Goal: Information Seeking & Learning: Learn about a topic

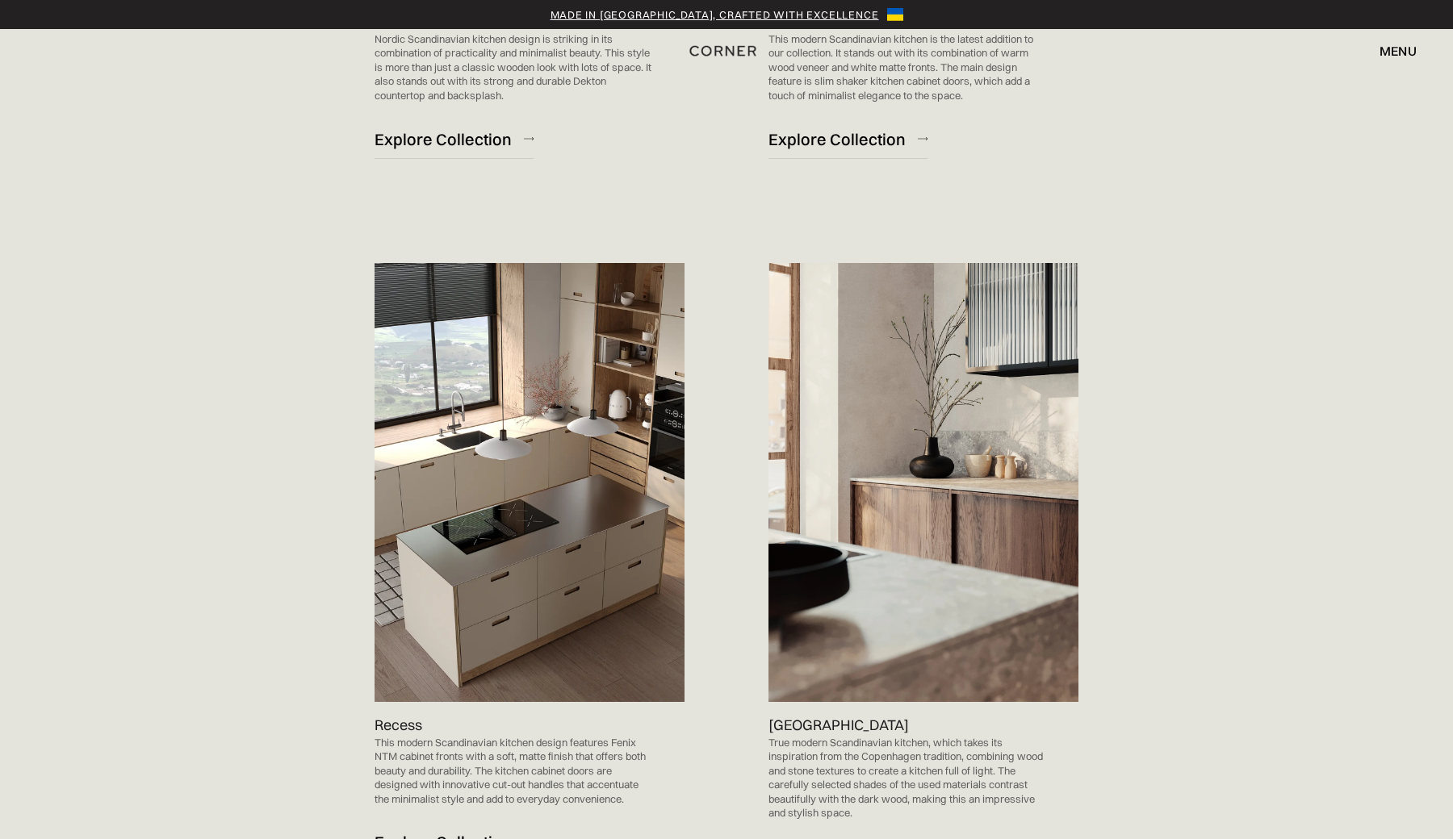
scroll to position [1518, 0]
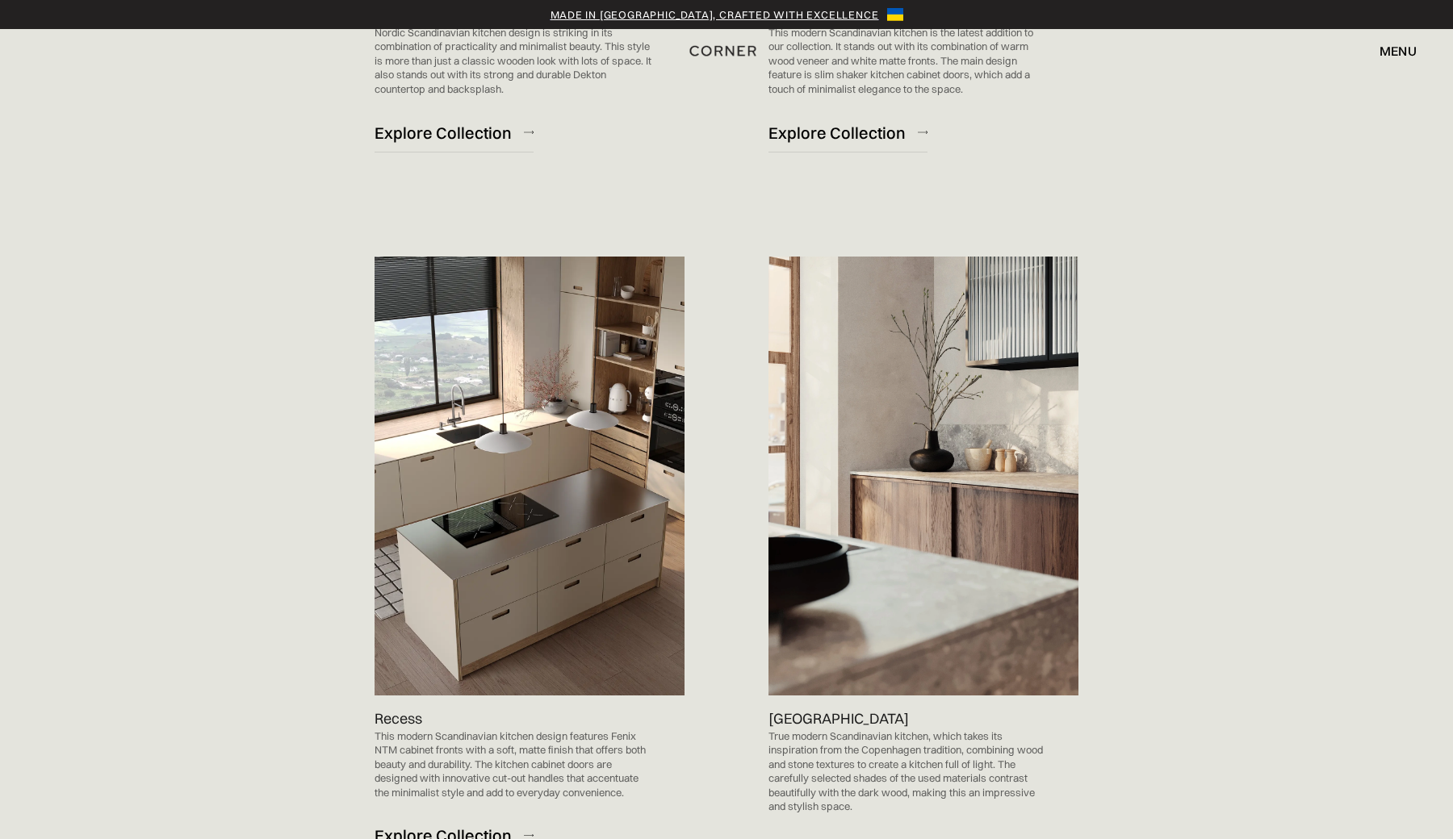
click at [616, 585] on img at bounding box center [530, 476] width 310 height 439
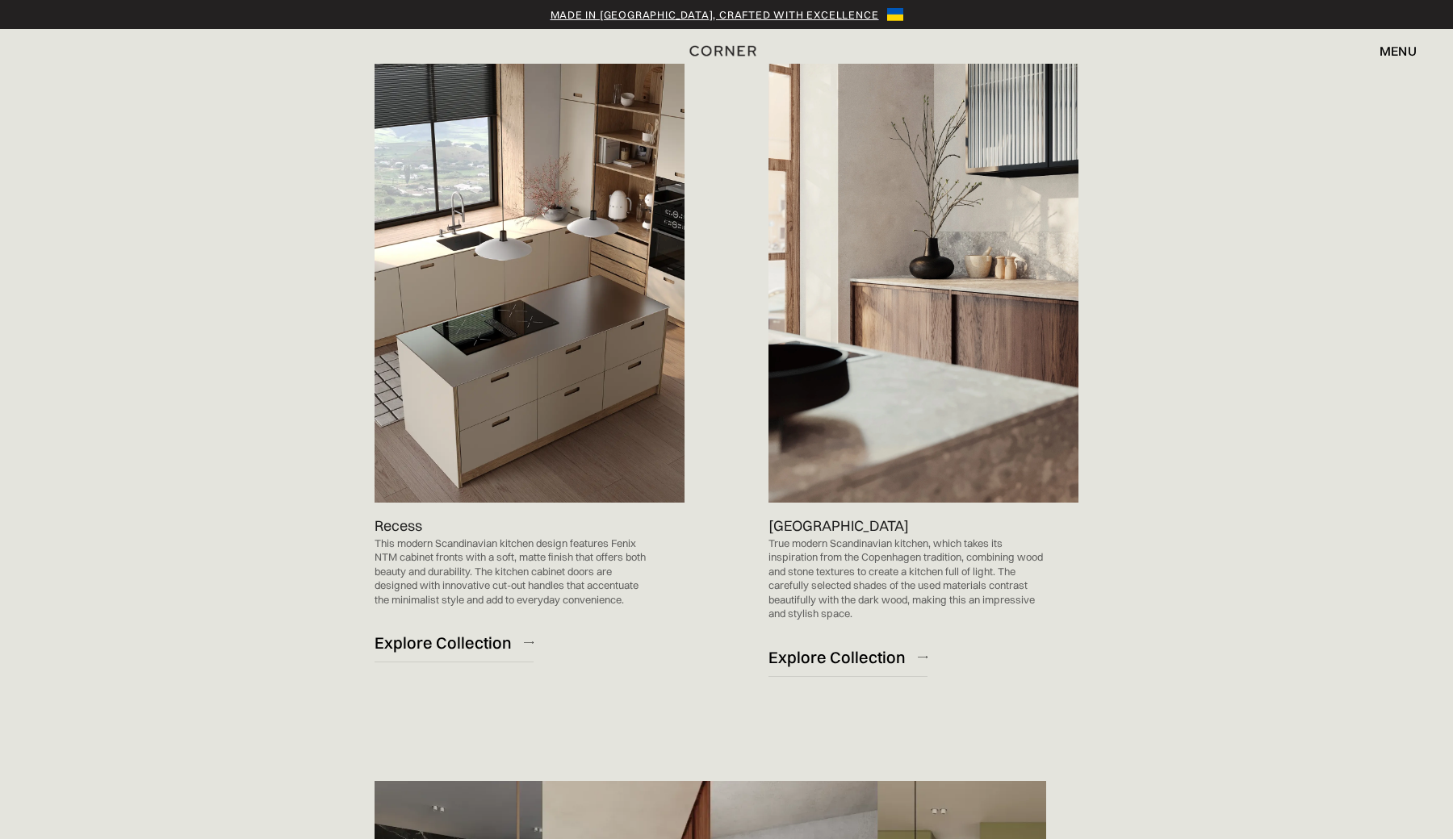
scroll to position [1823, 0]
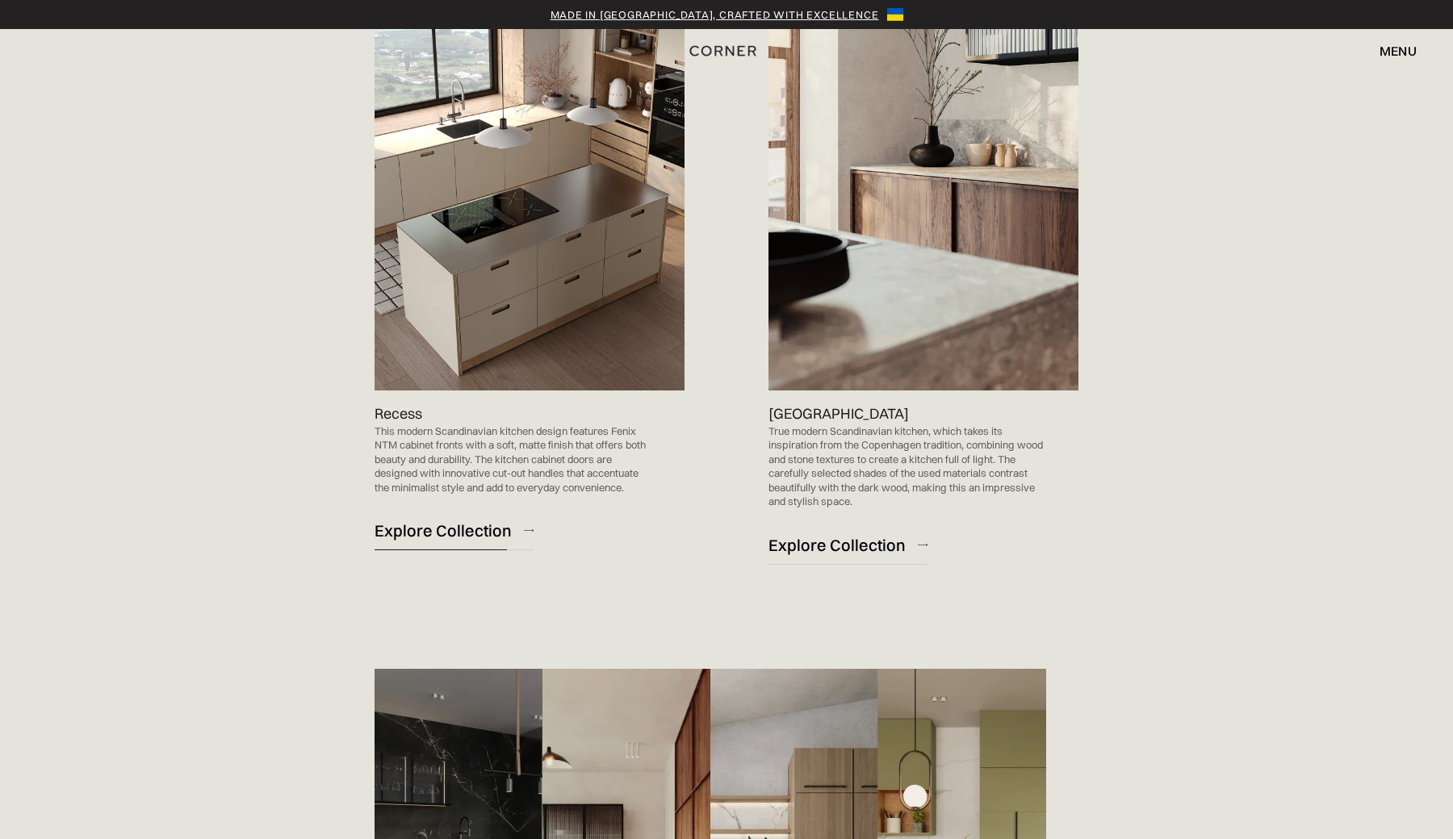
click at [445, 529] on div "Explore Collection" at bounding box center [443, 531] width 137 height 22
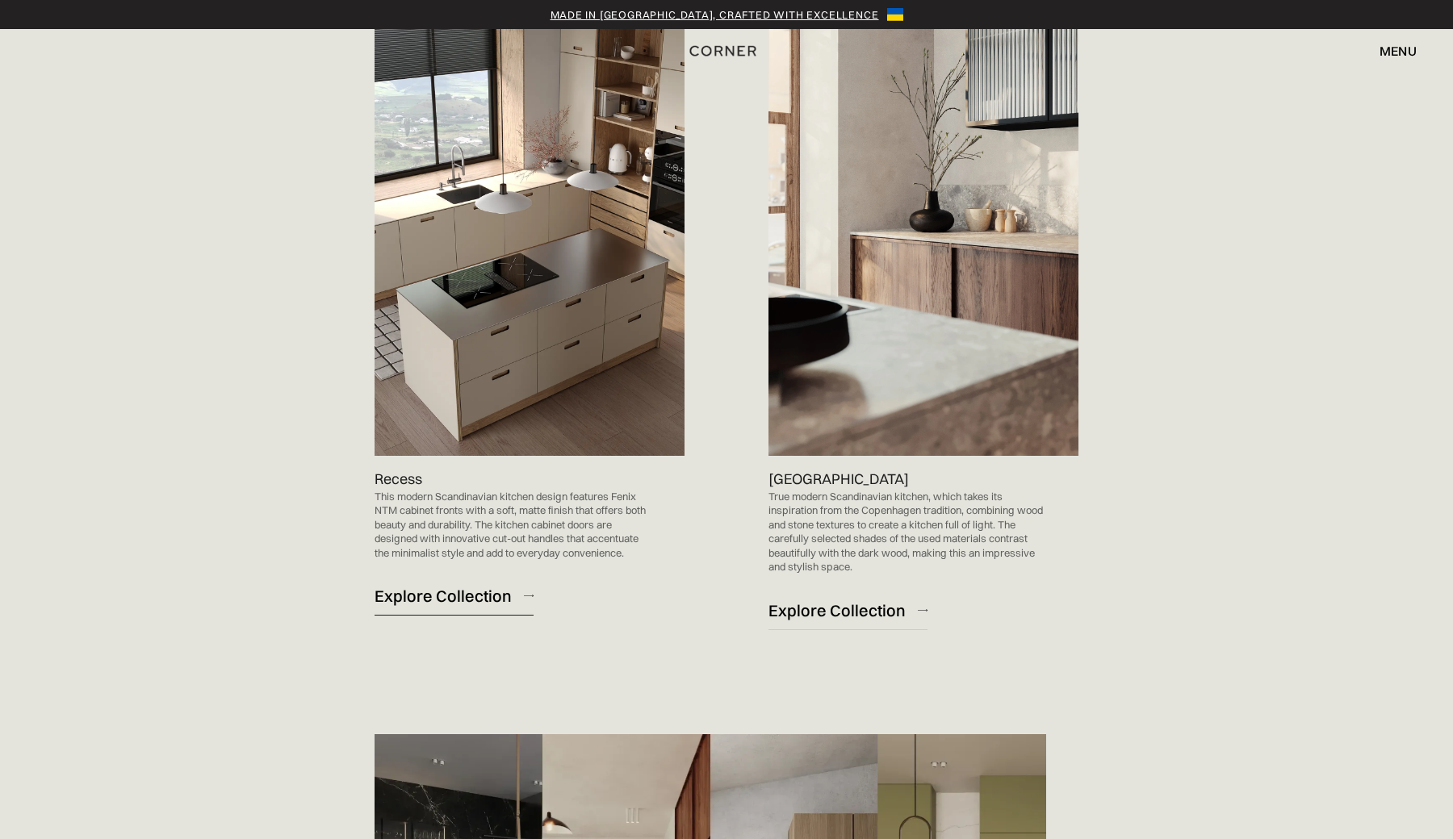
scroll to position [1754, 0]
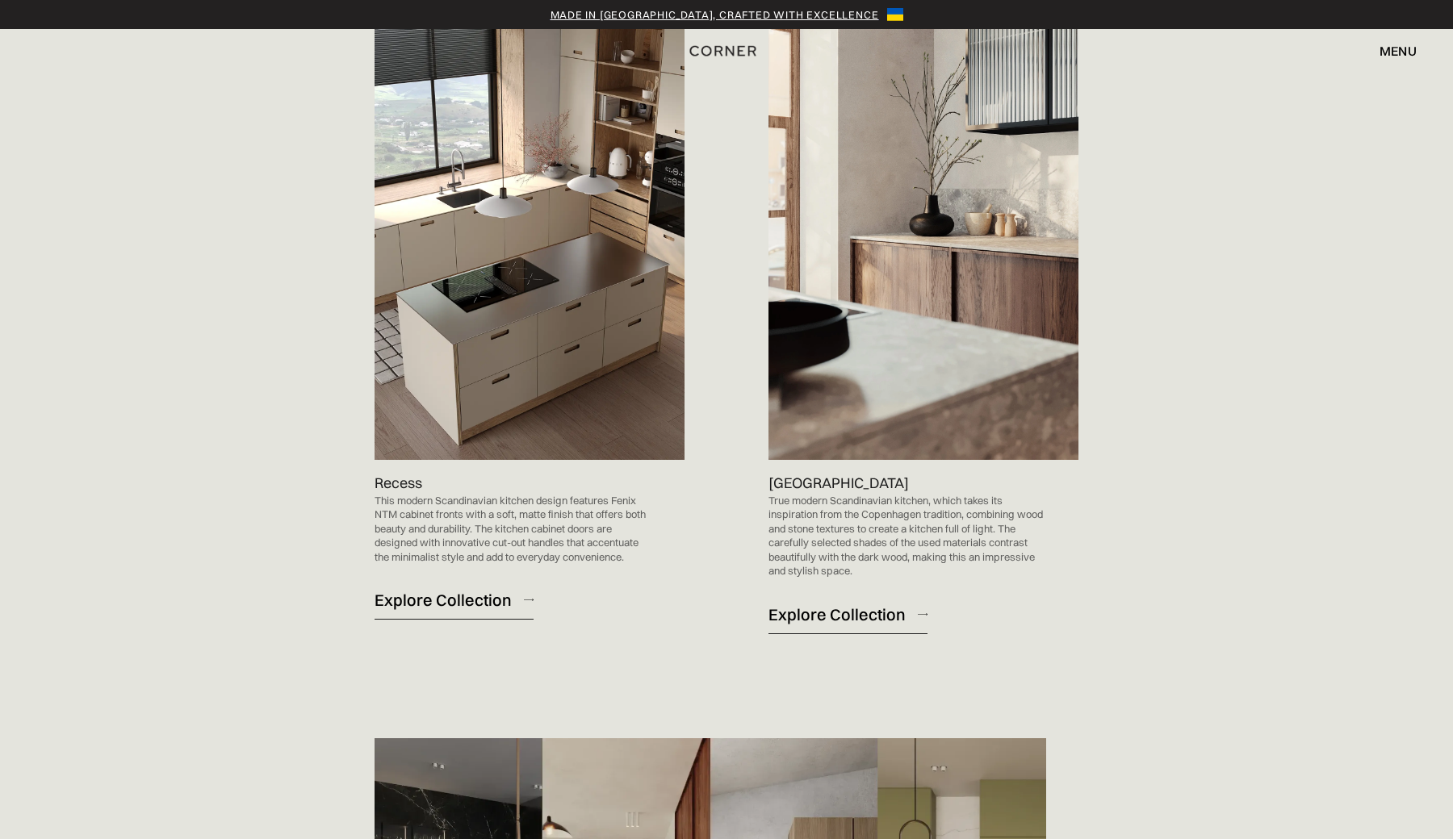
click at [826, 612] on div "Explore Collection" at bounding box center [836, 615] width 137 height 22
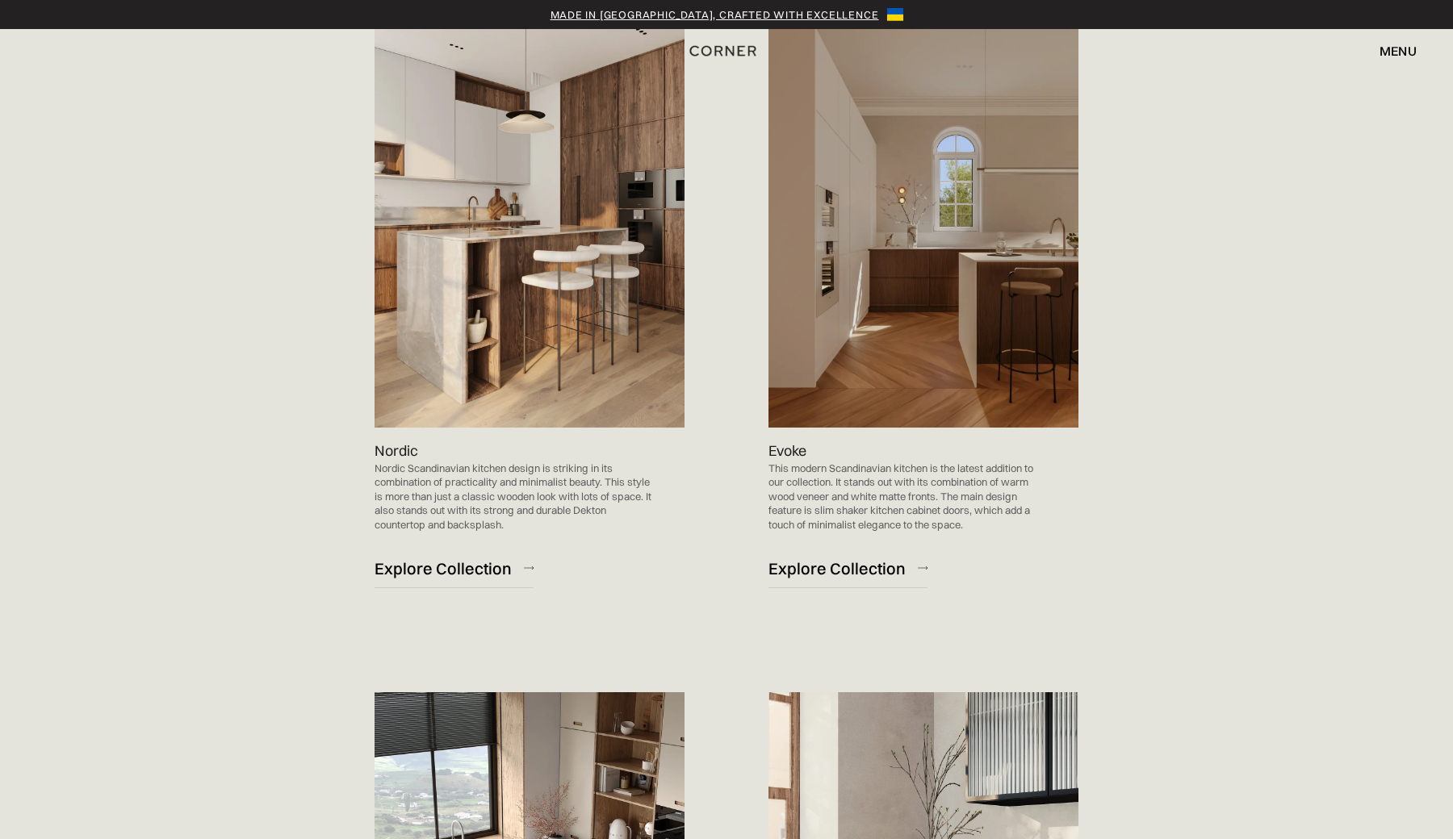
scroll to position [1083, 0]
click at [471, 568] on div "Explore Collection" at bounding box center [443, 568] width 137 height 22
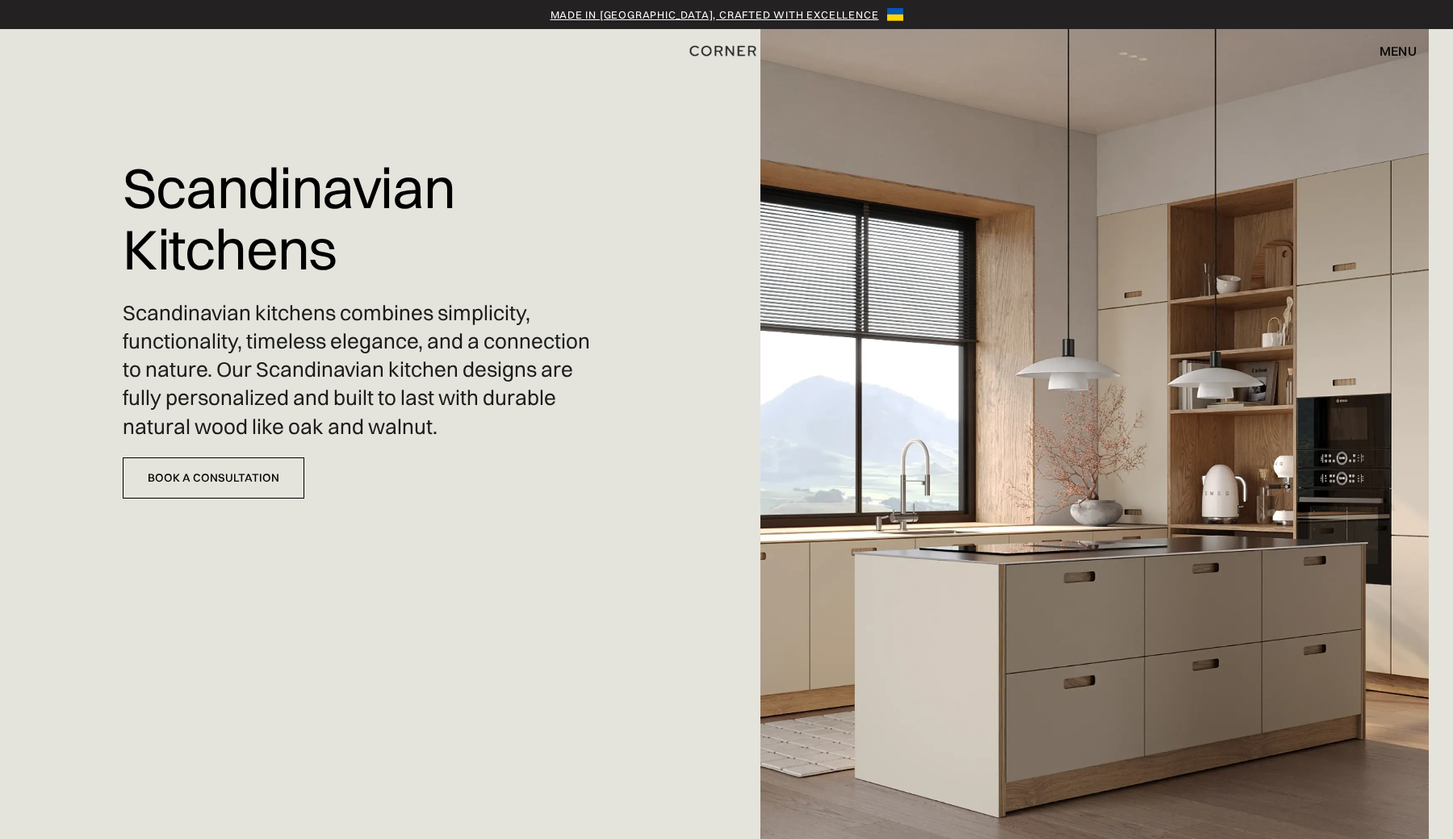
scroll to position [0, 0]
click at [243, 479] on link "Book a Consultation" at bounding box center [214, 478] width 182 height 41
click at [709, 49] on img "home" at bounding box center [718, 49] width 66 height 21
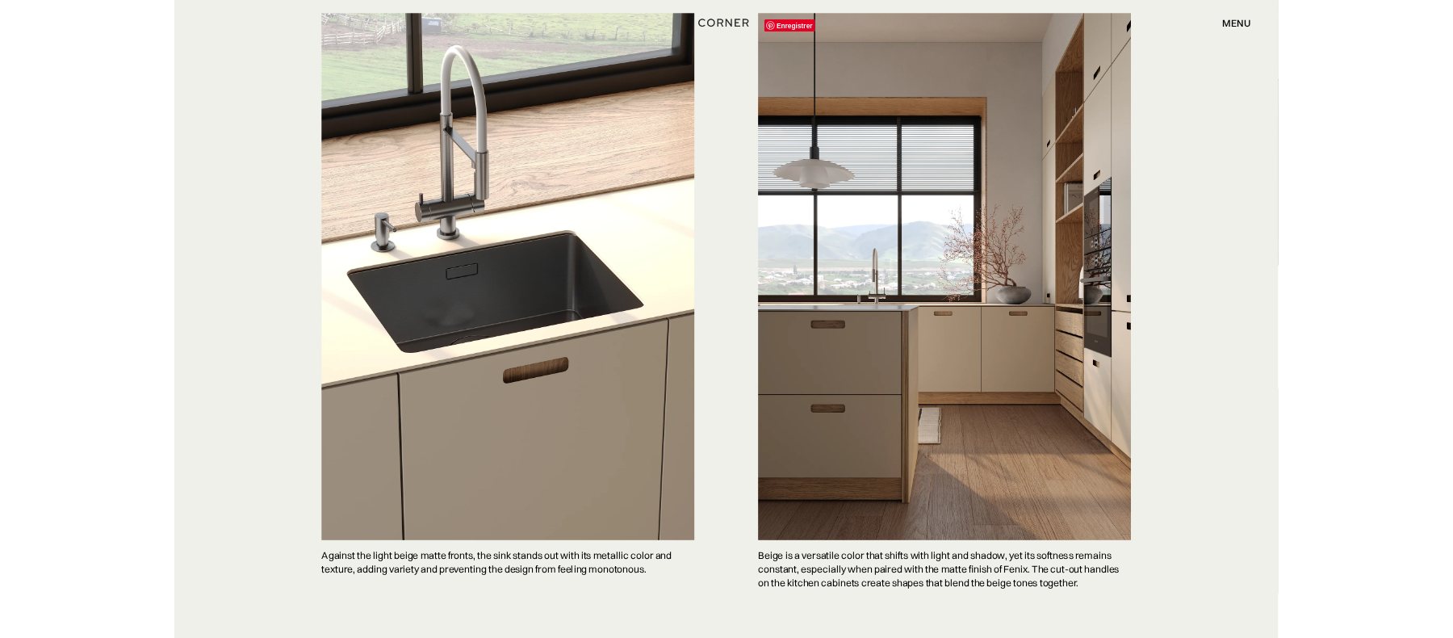
scroll to position [4097, 0]
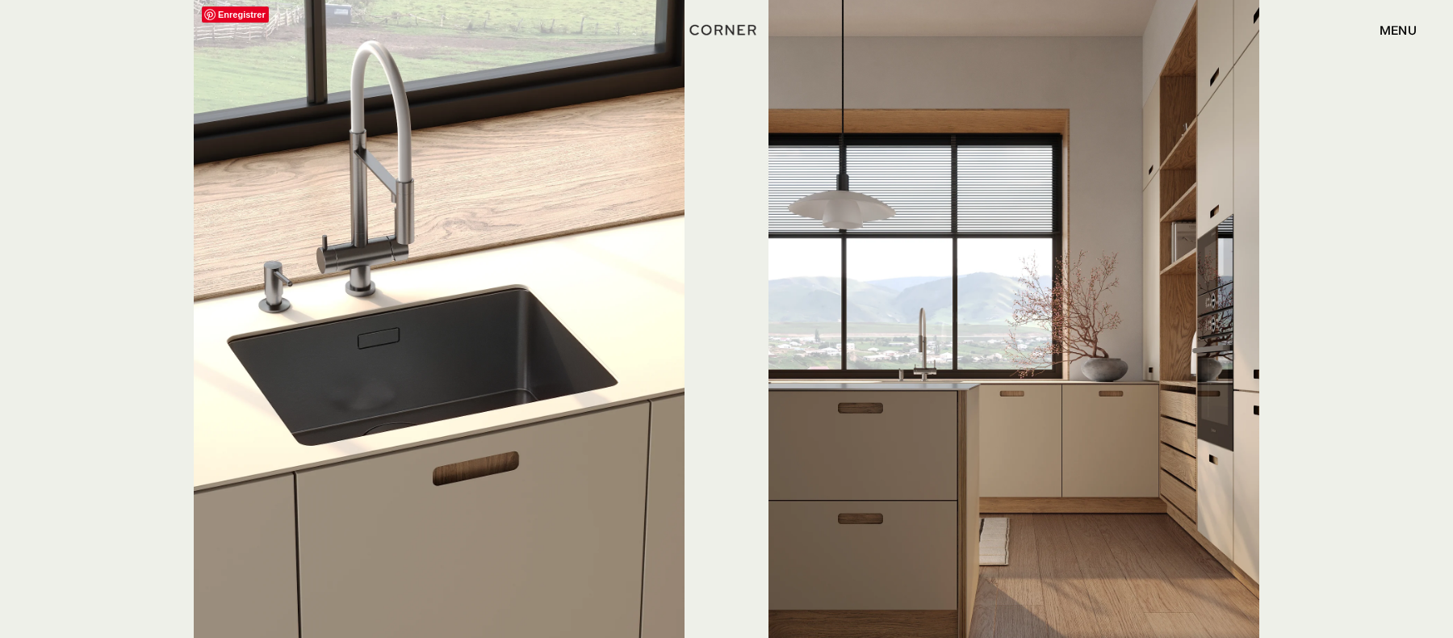
drag, startPoint x: 328, startPoint y: 649, endPoint x: 389, endPoint y: 529, distance: 134.3
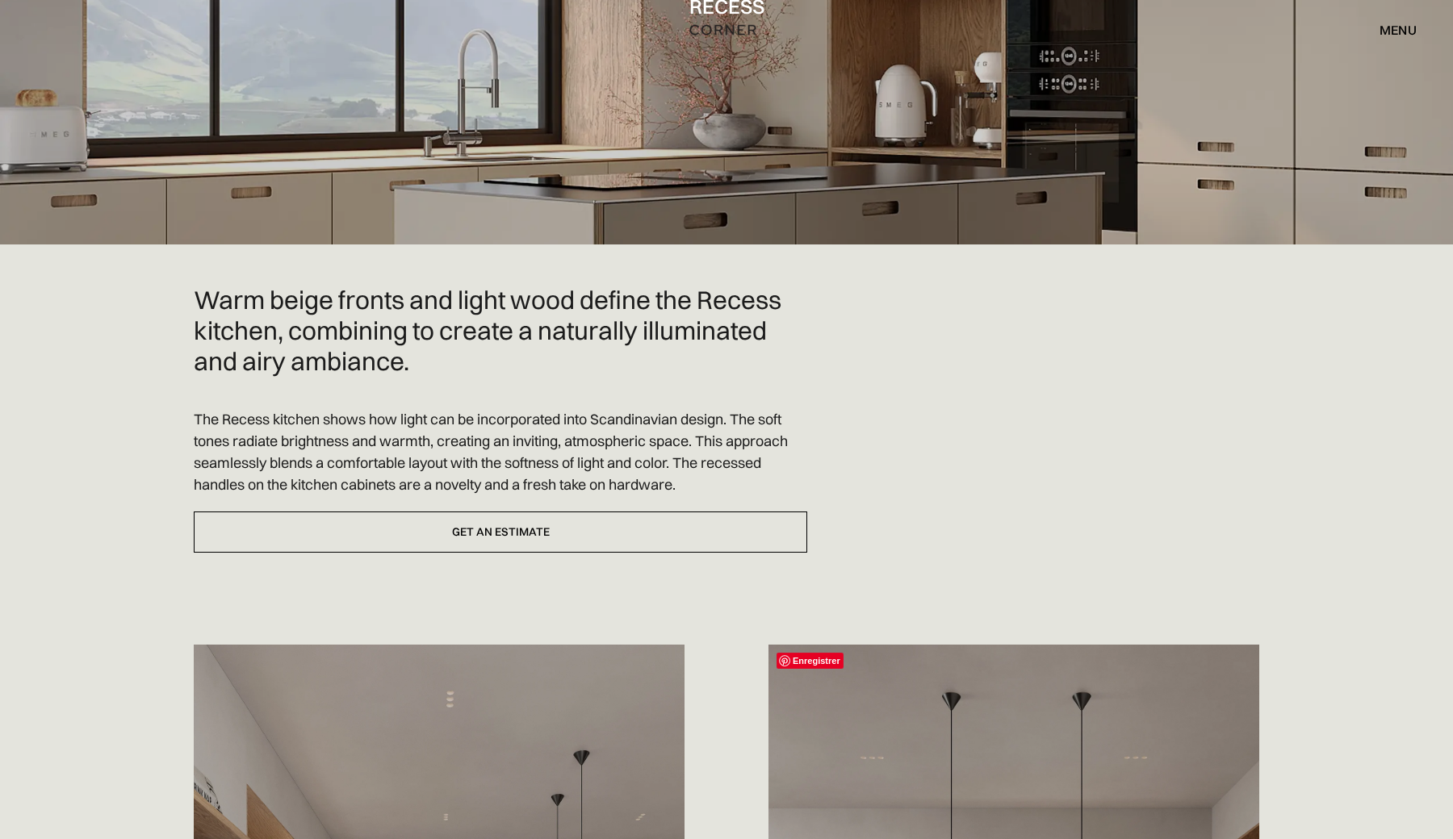
scroll to position [159, 0]
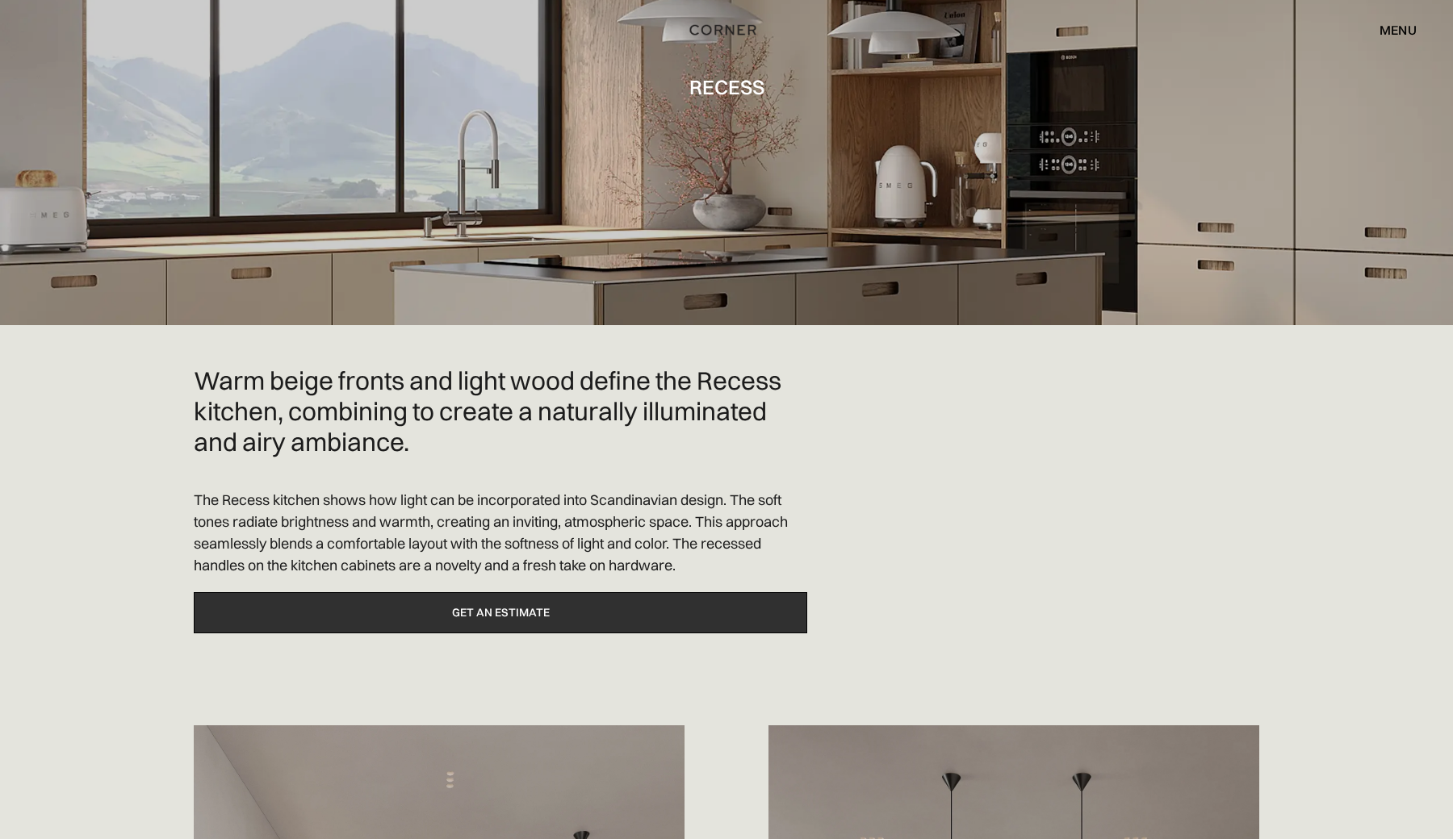
click at [723, 601] on link "Get an estimate" at bounding box center [500, 612] width 613 height 41
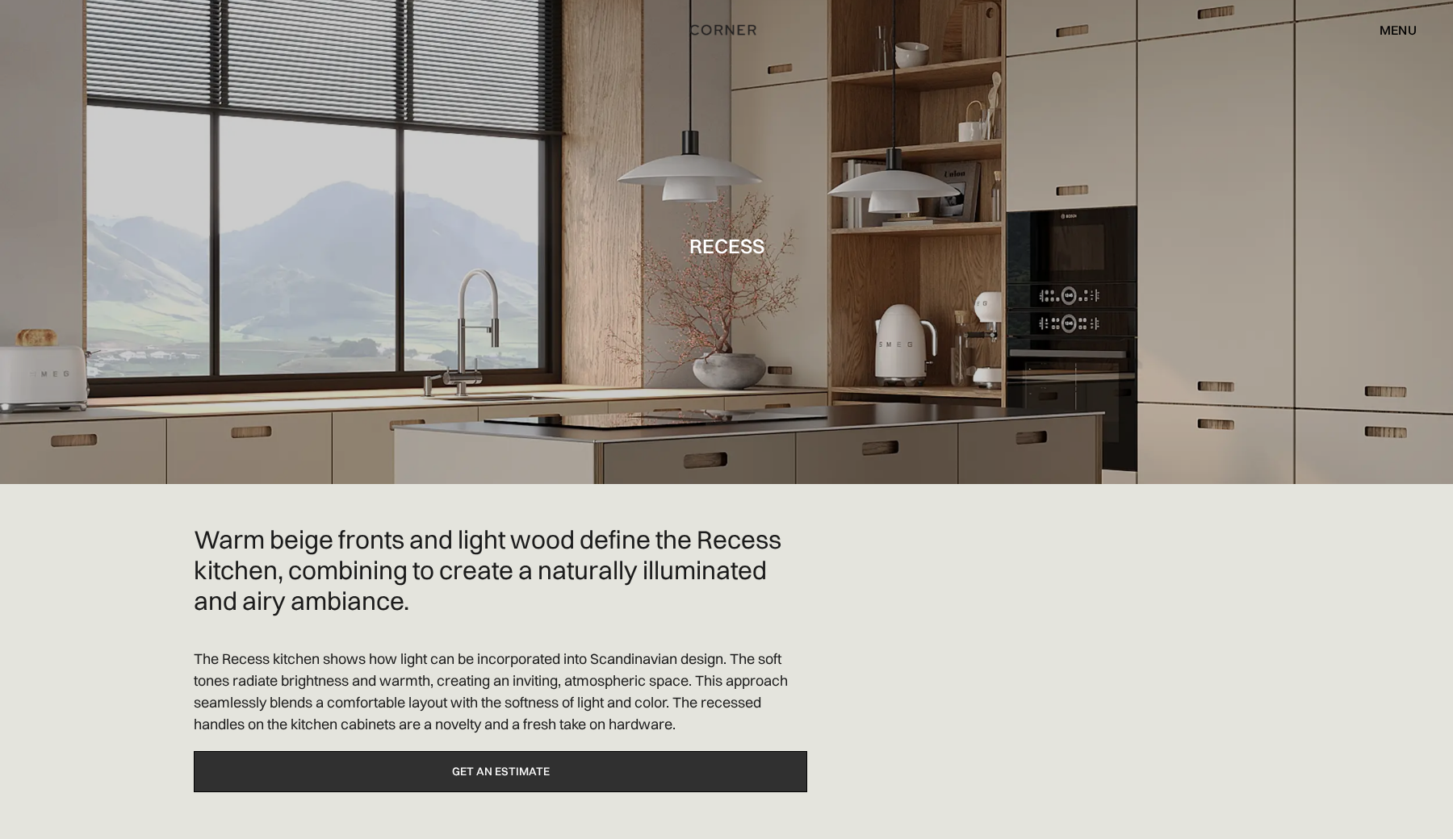
scroll to position [-2, 0]
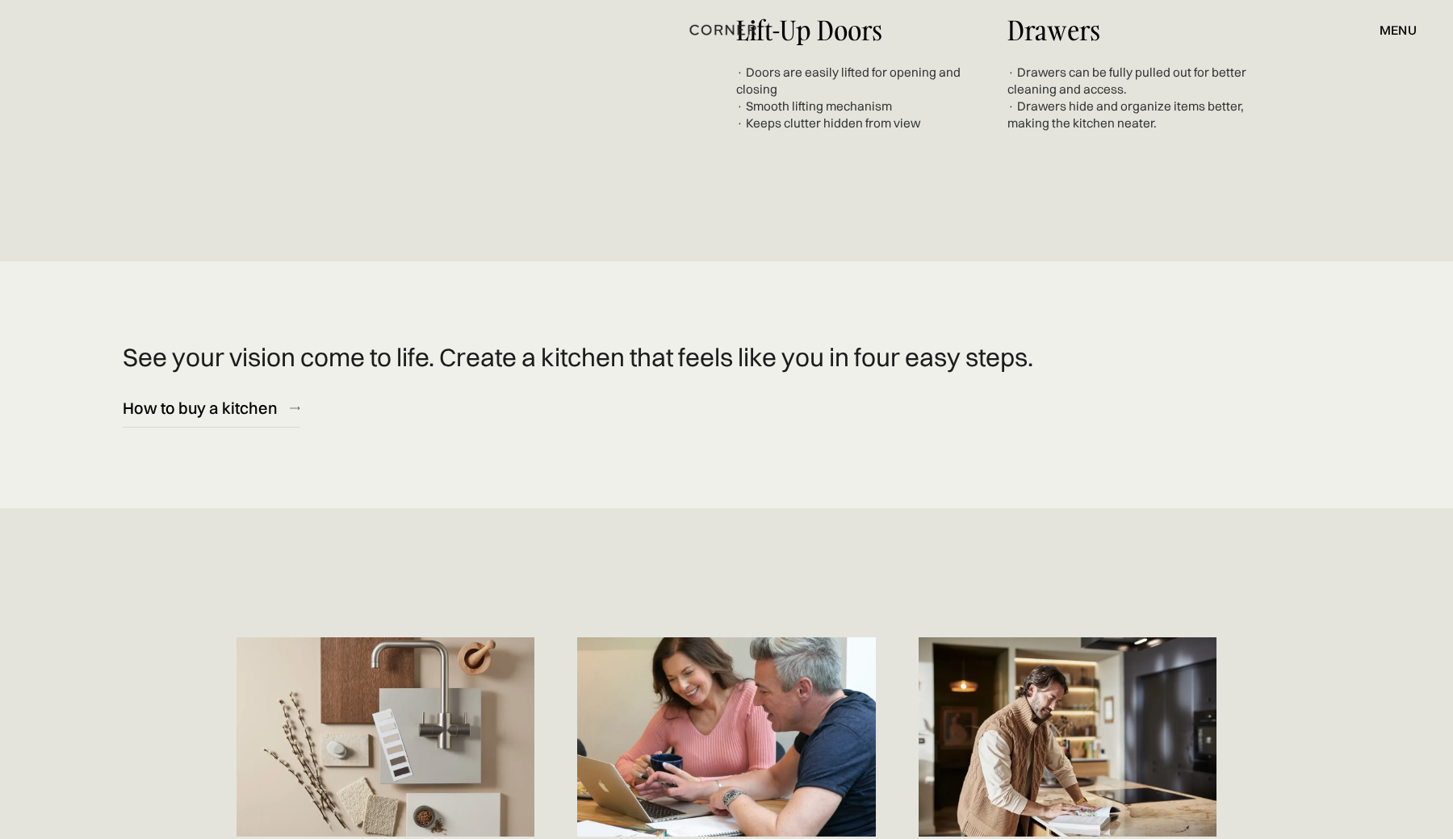
scroll to position [6489, 0]
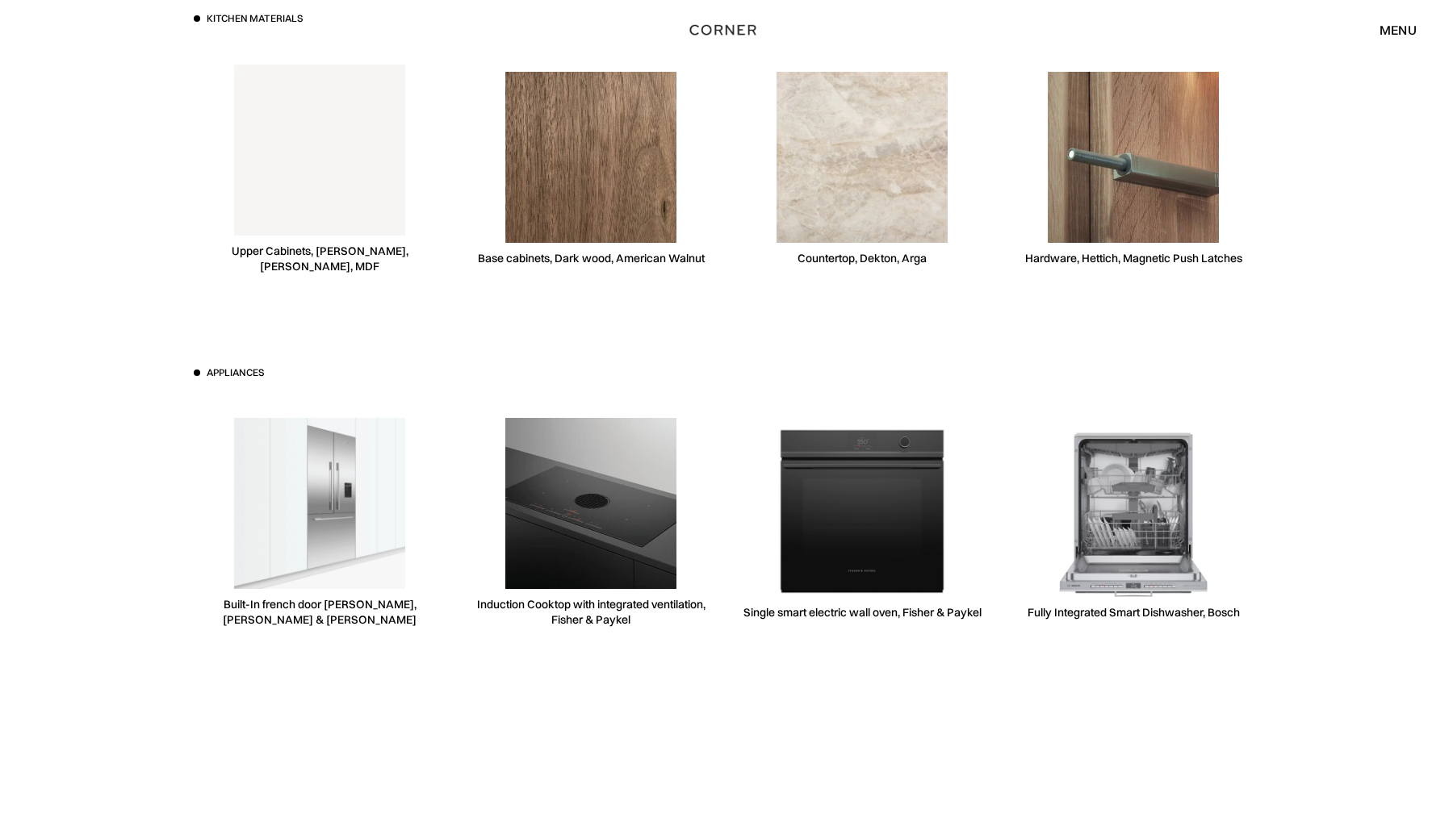
scroll to position [4380, 0]
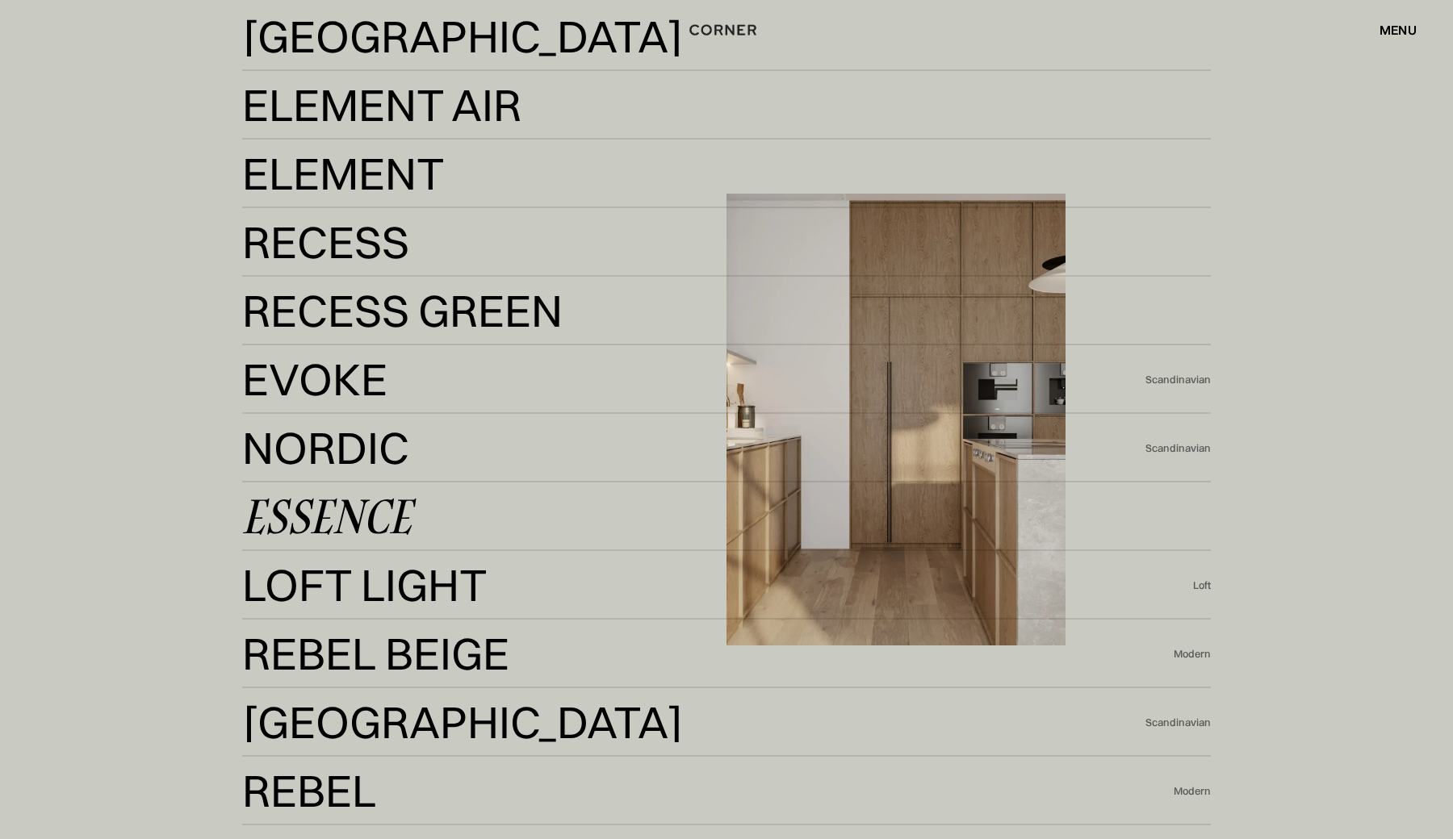
scroll to position [4042, 0]
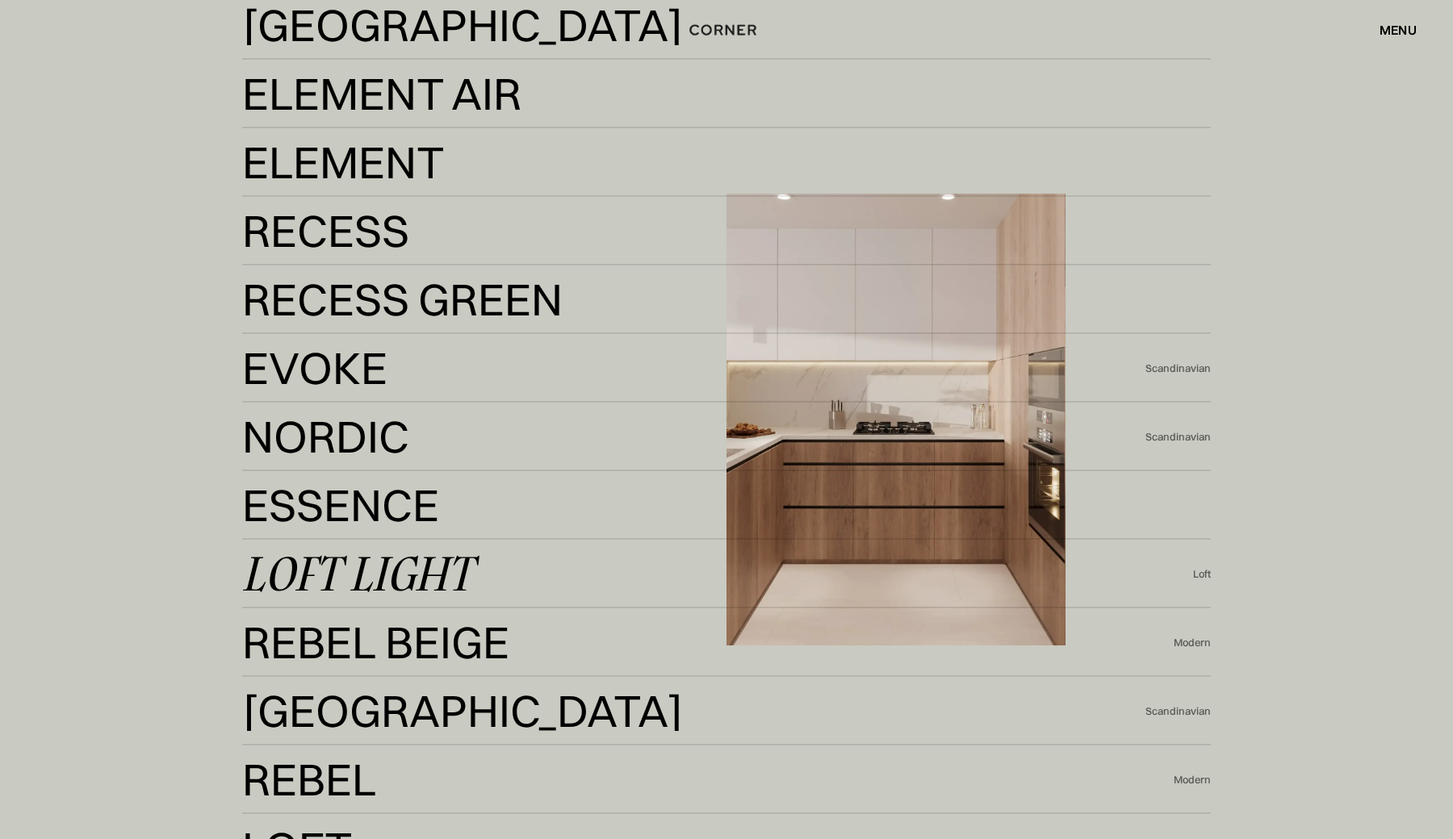
click at [379, 570] on div "Loft Light" at bounding box center [357, 573] width 230 height 39
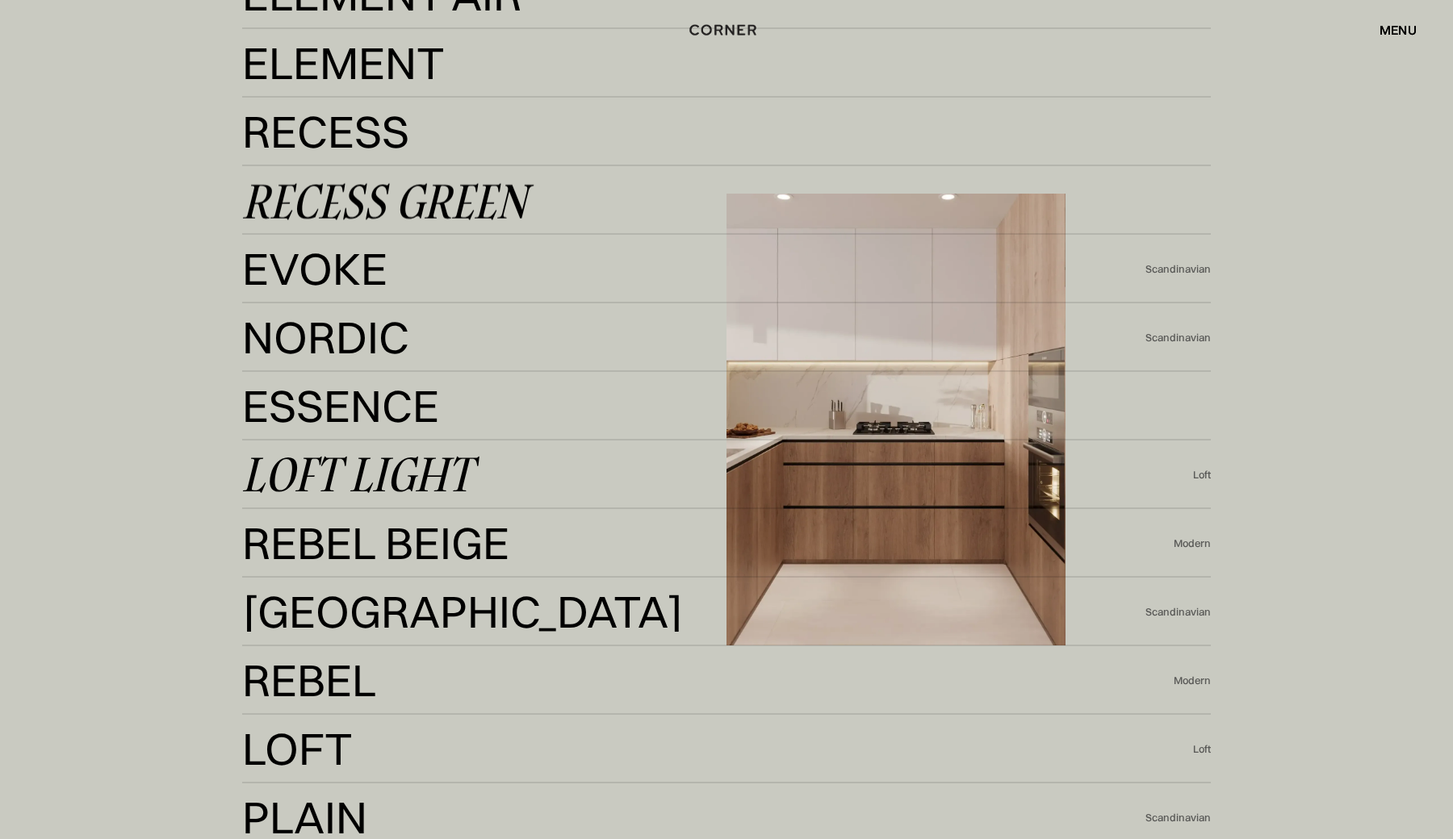
scroll to position [4190, 0]
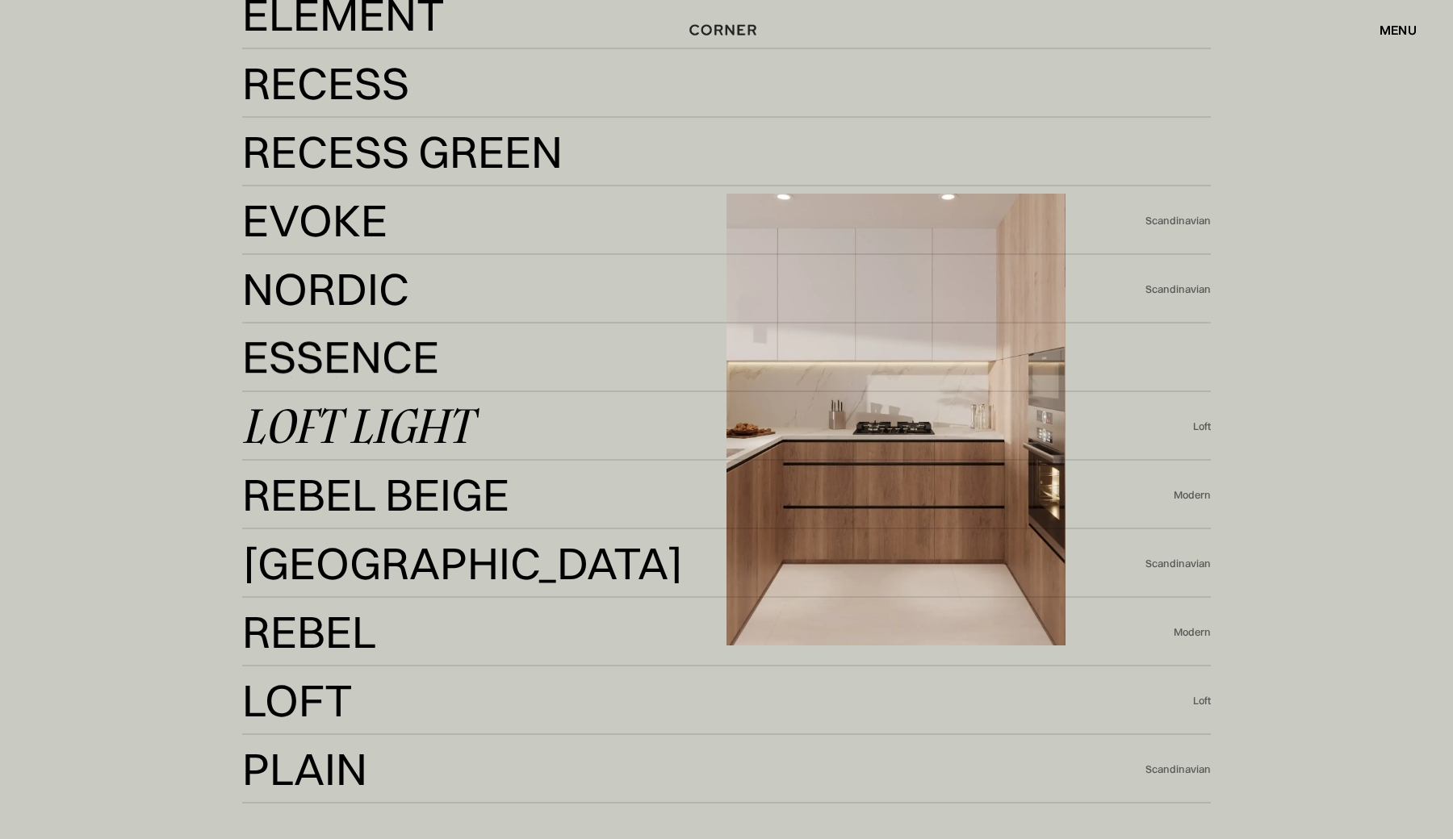
click at [116, 492] on div at bounding box center [726, 419] width 1453 height 839
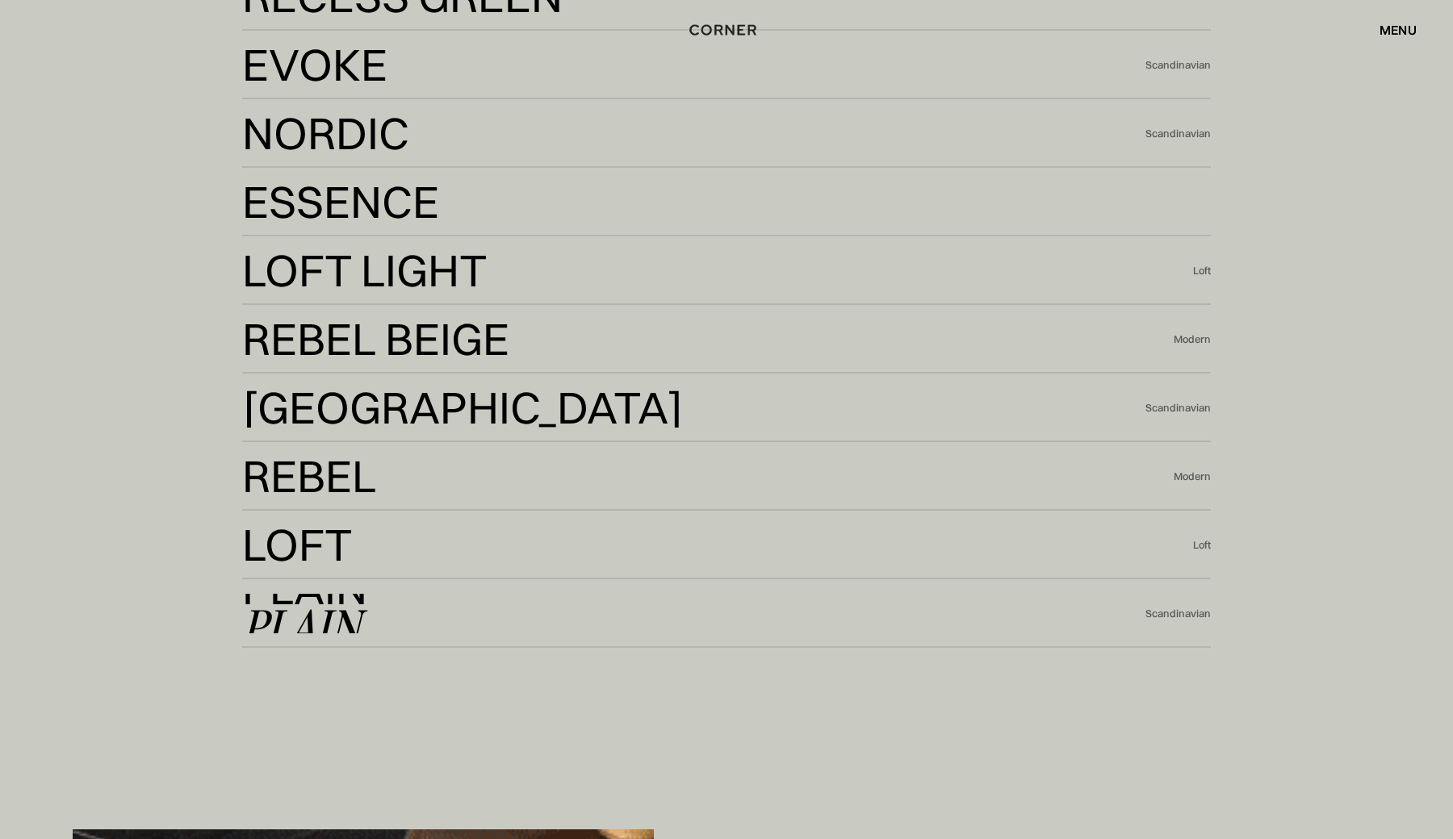
scroll to position [4350, 0]
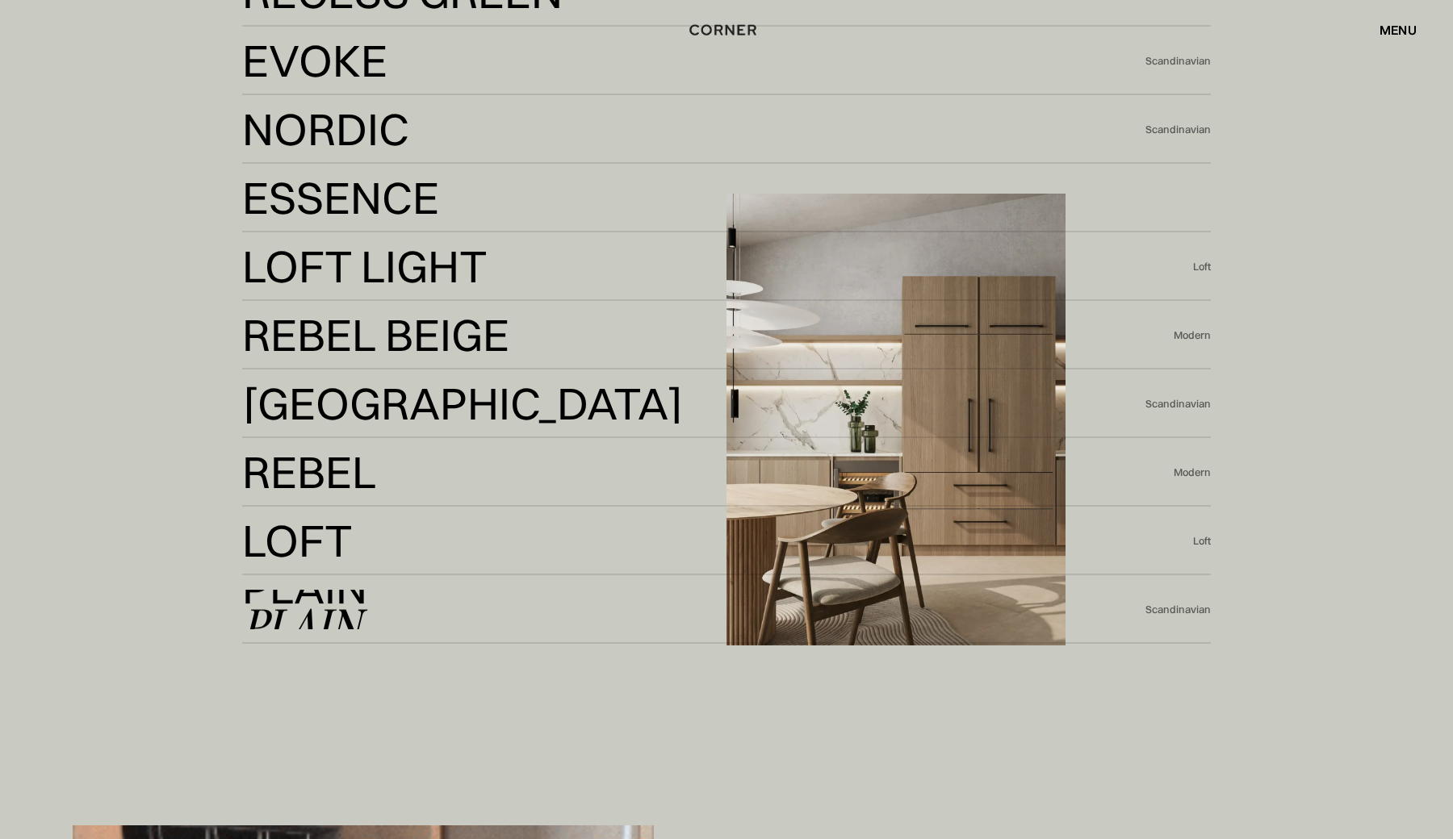
click at [345, 607] on div "Plain" at bounding box center [301, 626] width 119 height 39
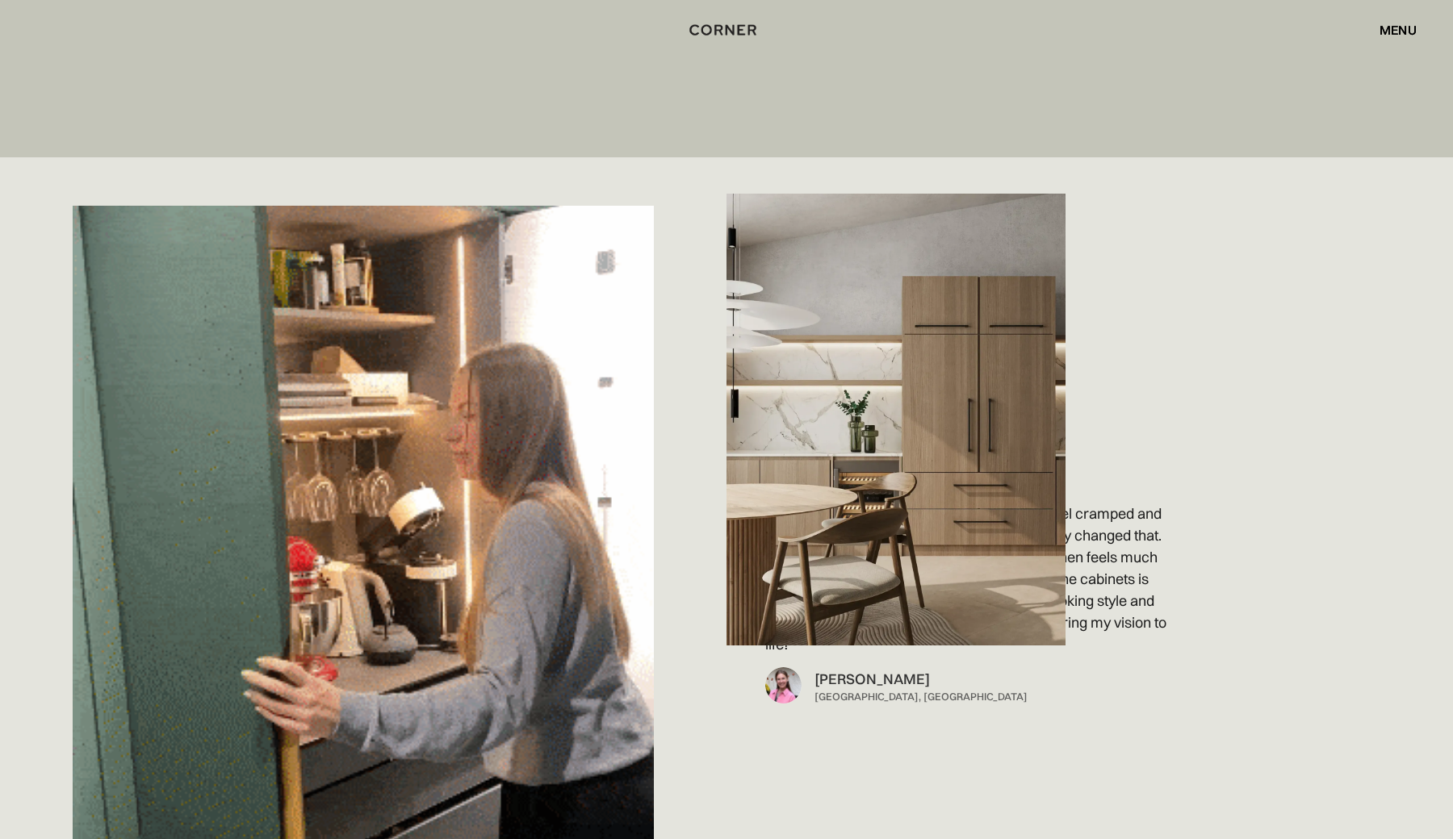
scroll to position [11998, 0]
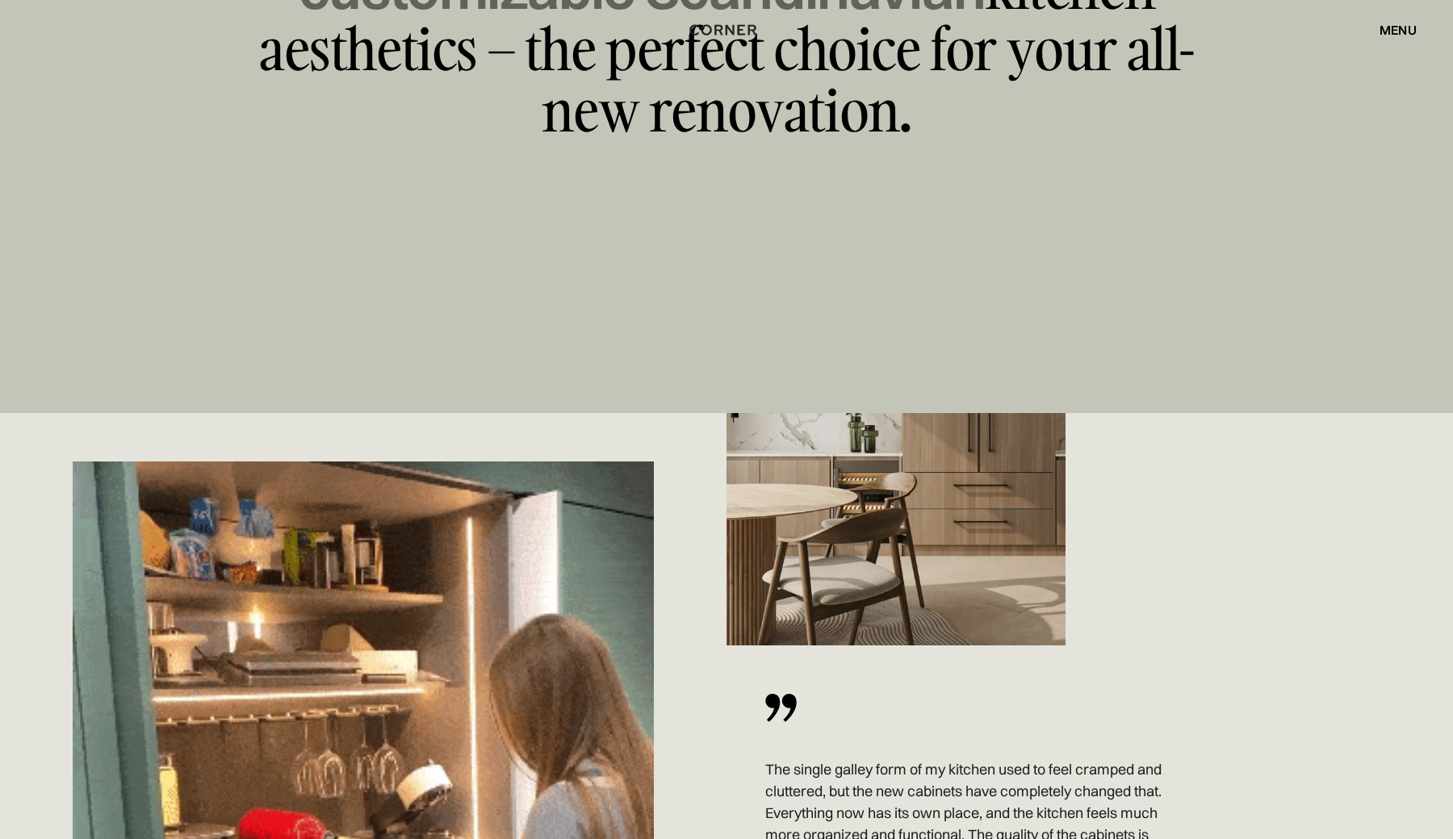
click at [1387, 31] on div "menu" at bounding box center [1397, 29] width 37 height 13
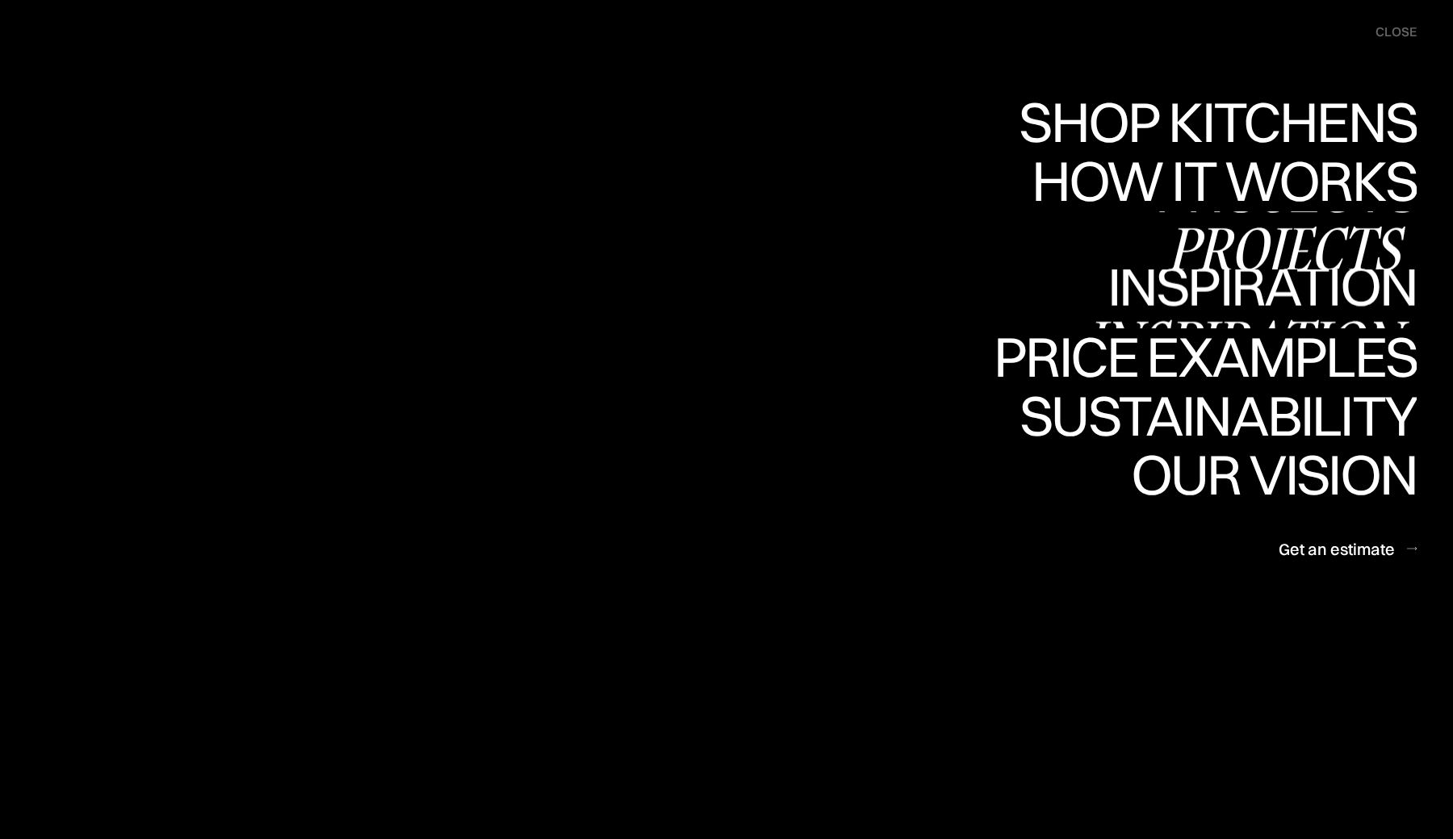
click at [1321, 294] on link "Inspiration Inspiration" at bounding box center [1251, 299] width 332 height 59
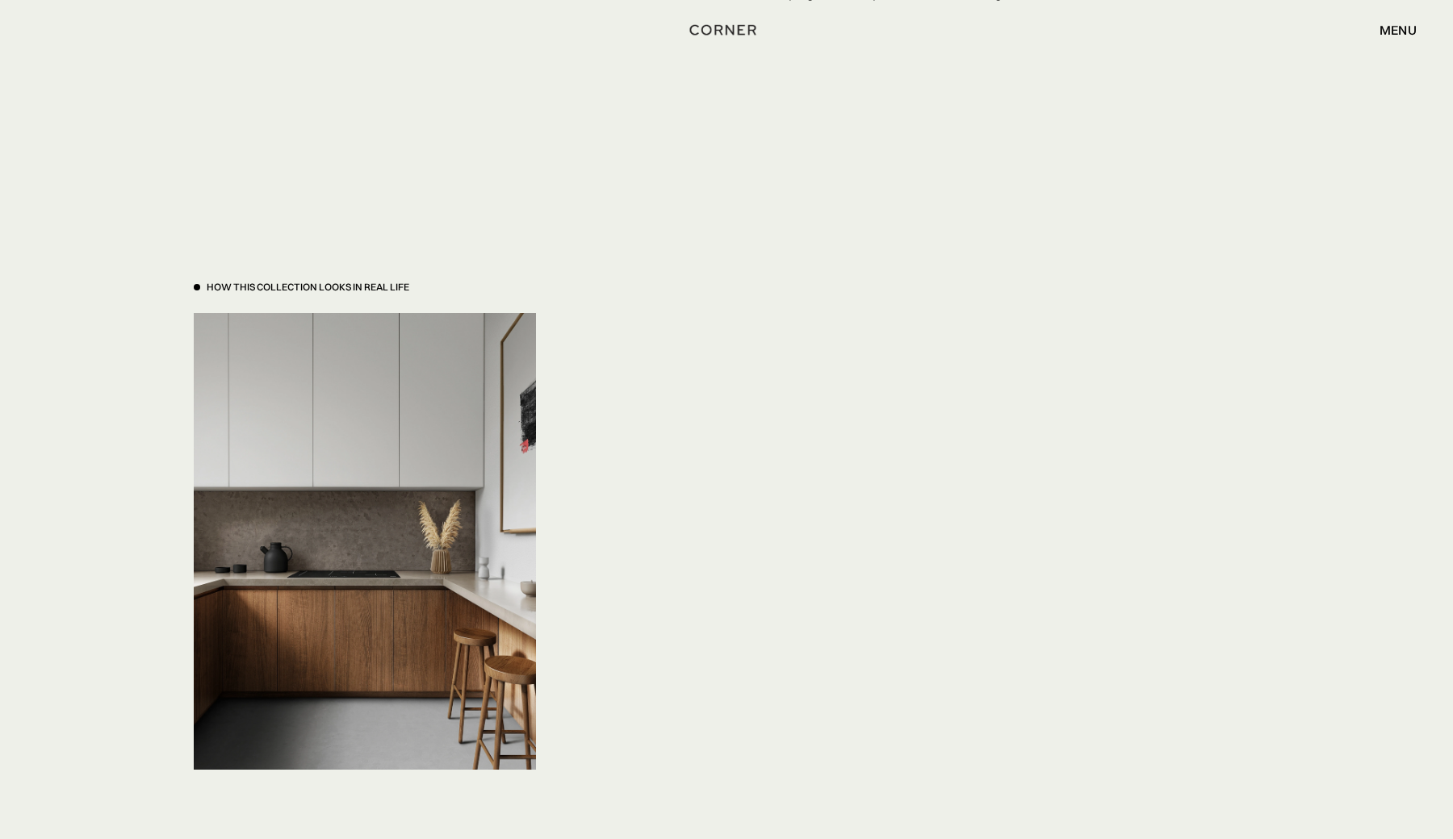
scroll to position [5241, 0]
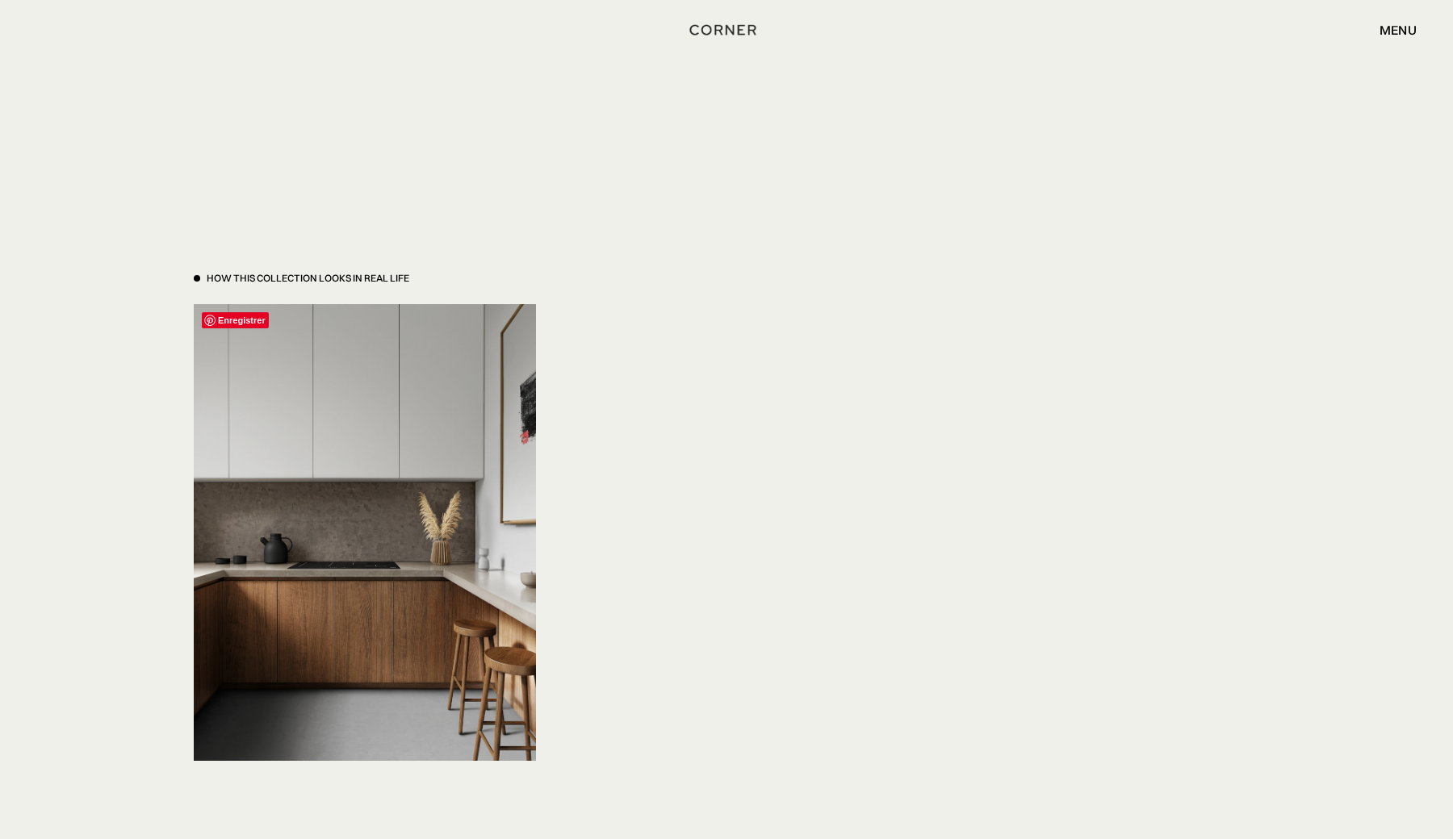
click at [355, 503] on img at bounding box center [365, 532] width 342 height 456
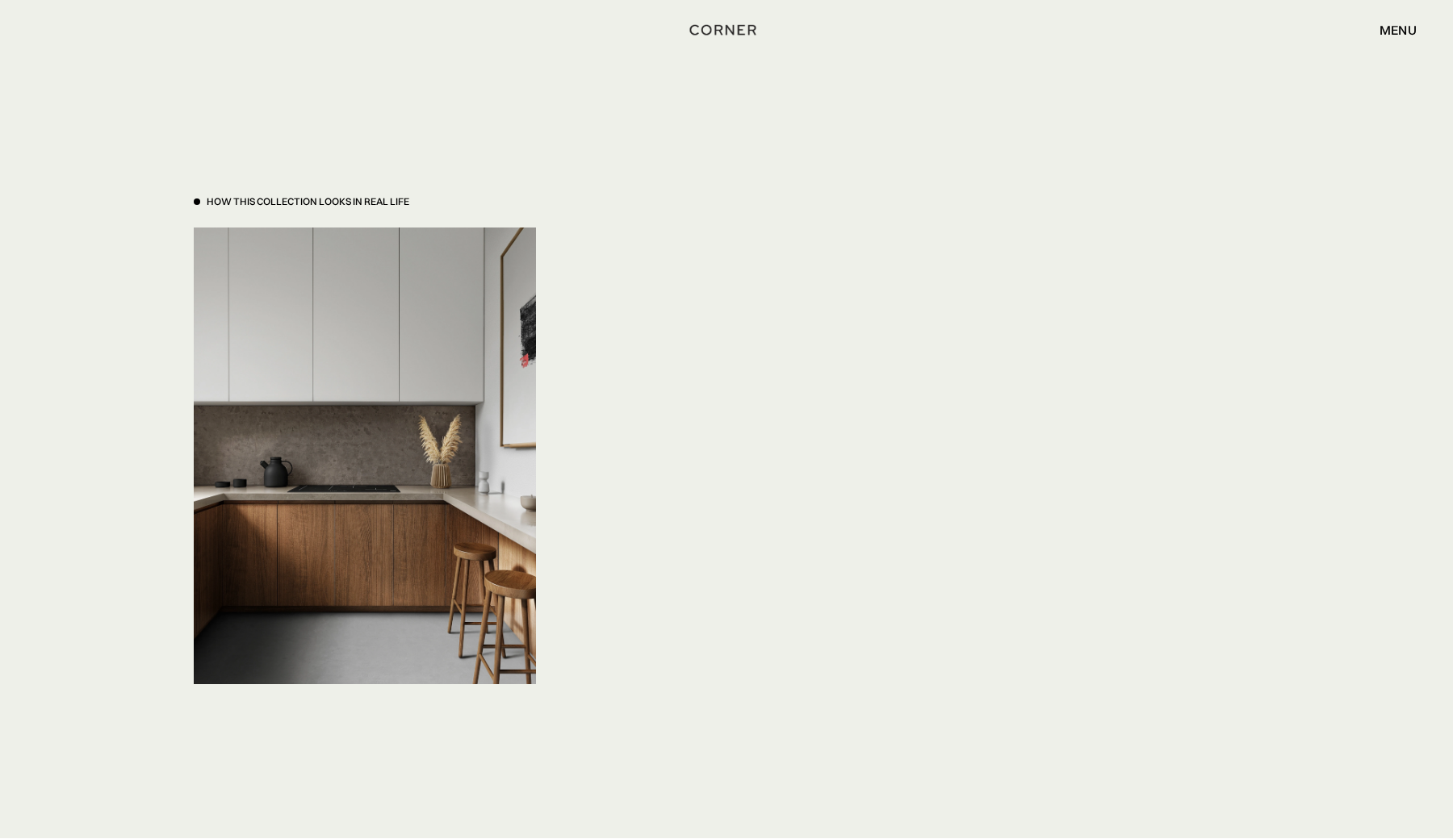
scroll to position [5214, 0]
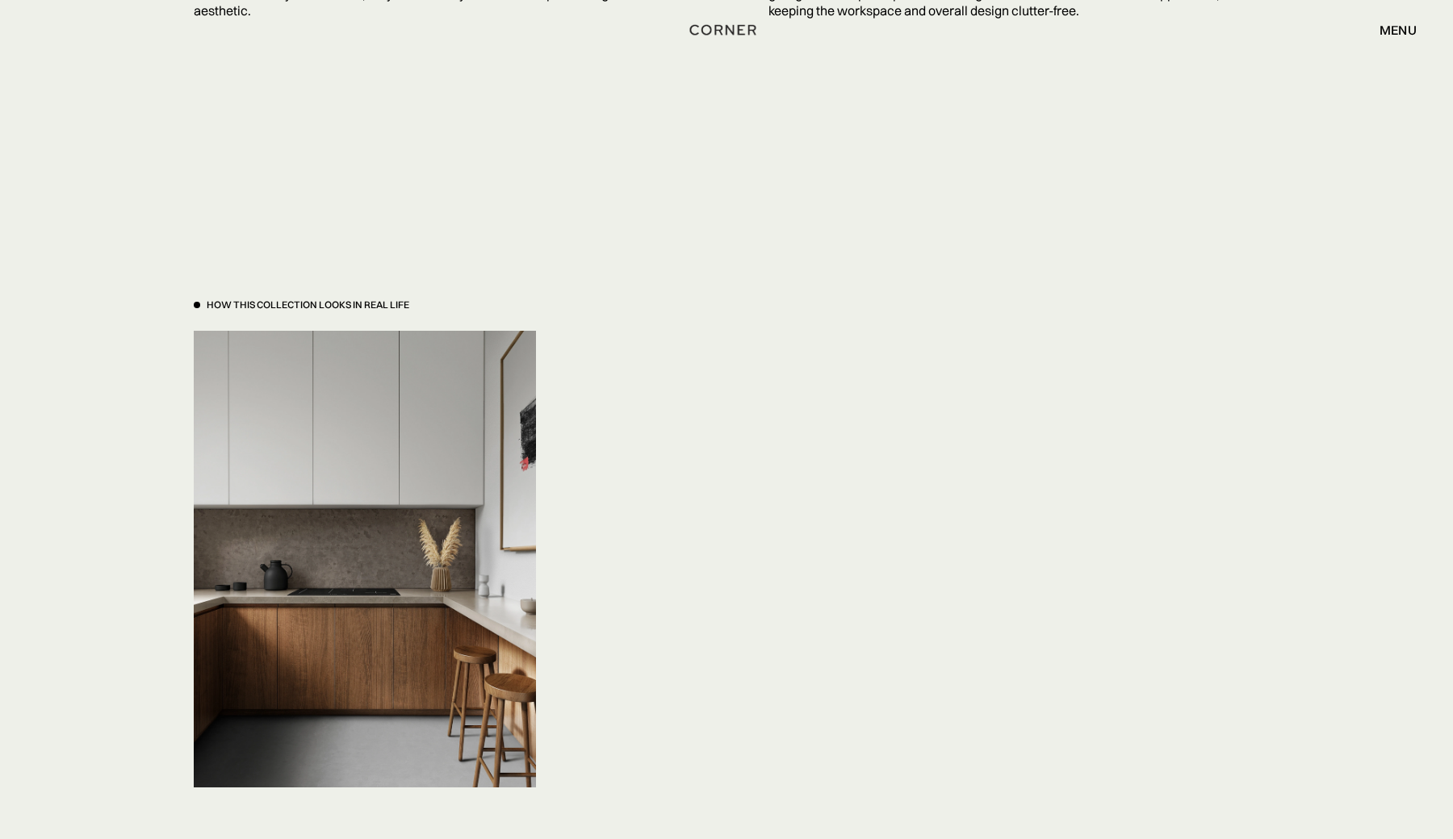
click at [329, 299] on div "How This Collection looks in real life" at bounding box center [308, 306] width 203 height 14
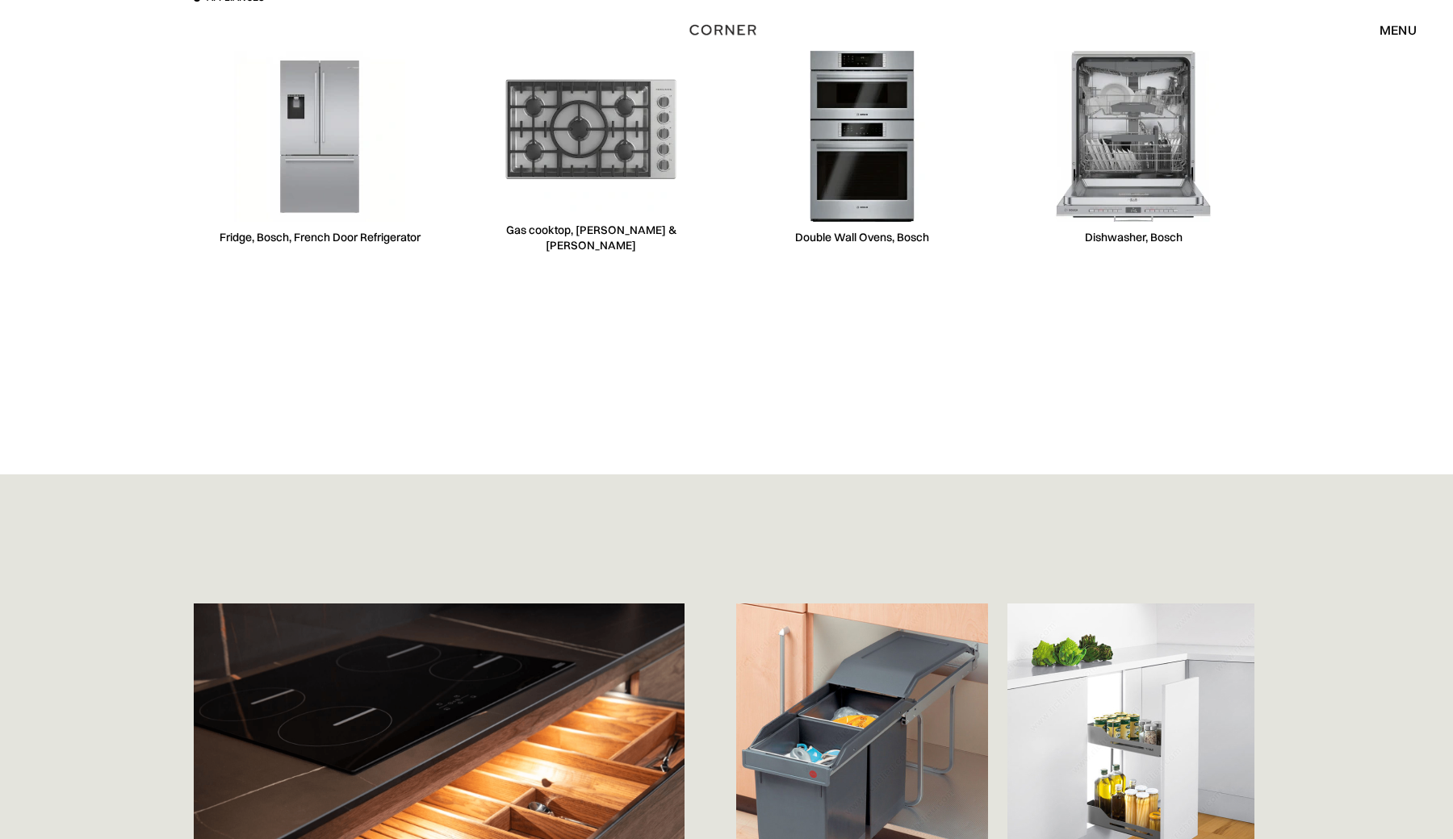
scroll to position [6652, 0]
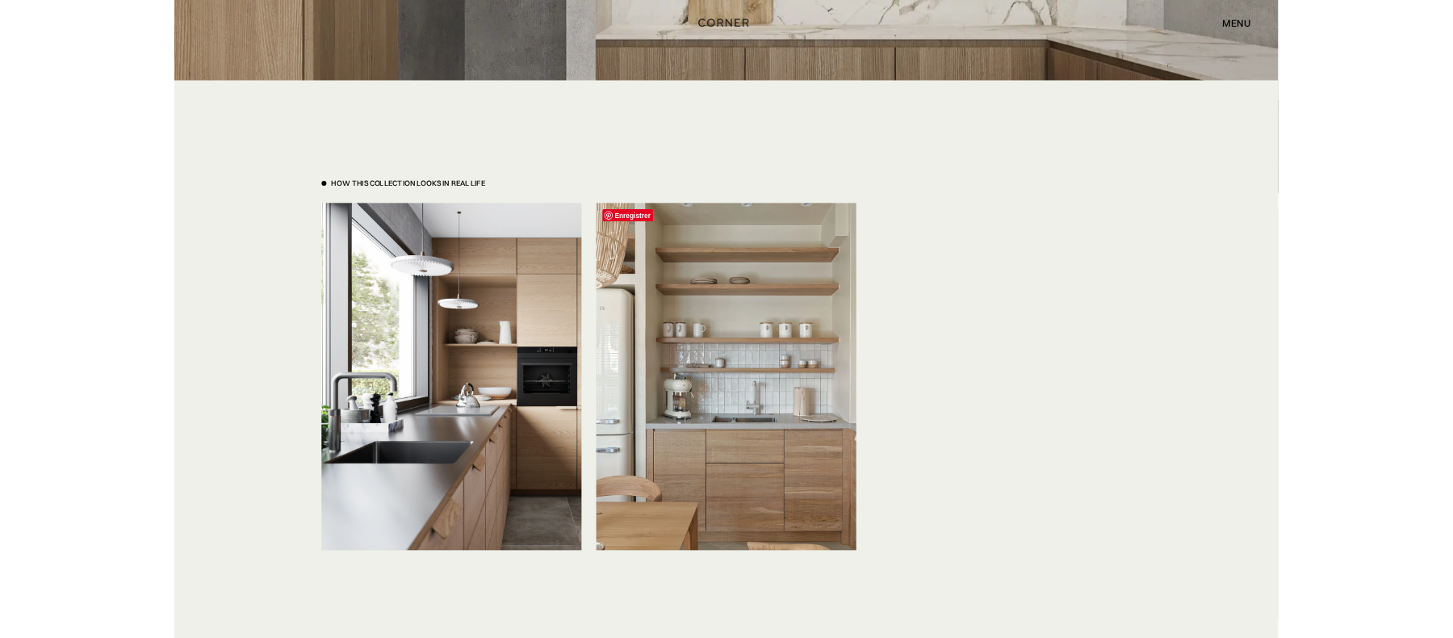
scroll to position [3783, 0]
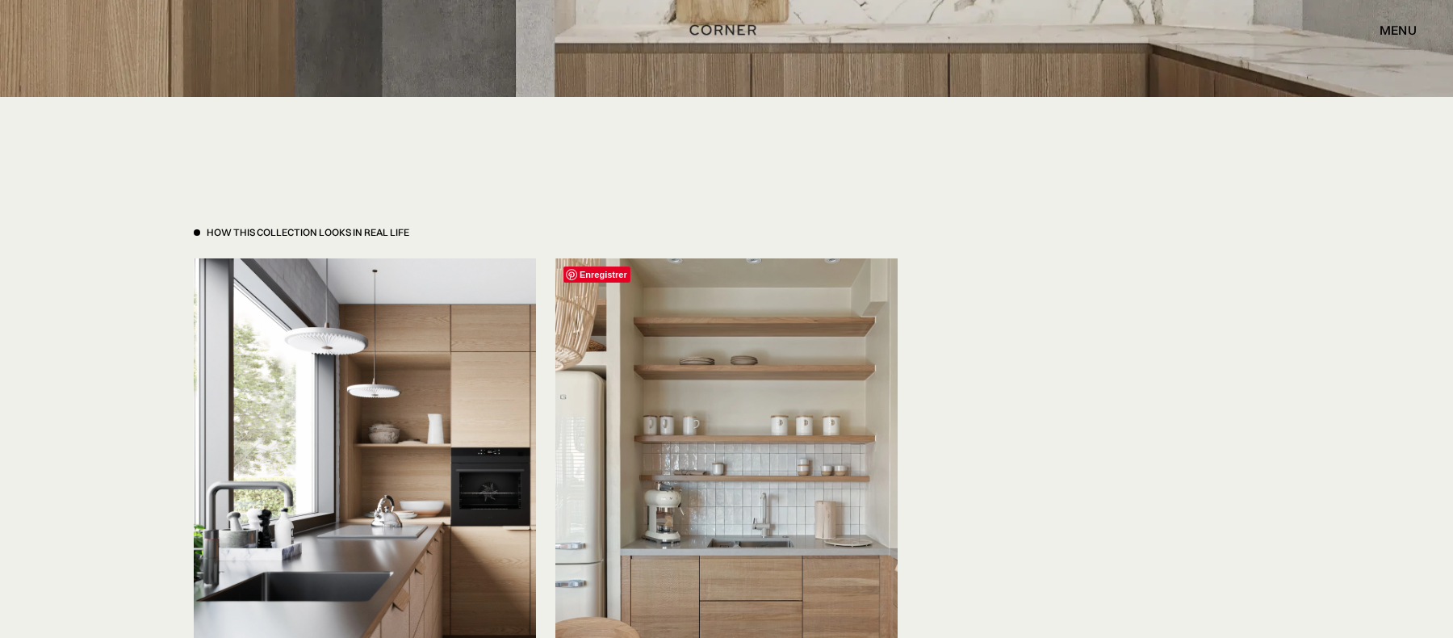
drag, startPoint x: 728, startPoint y: 516, endPoint x: 671, endPoint y: 548, distance: 65.8
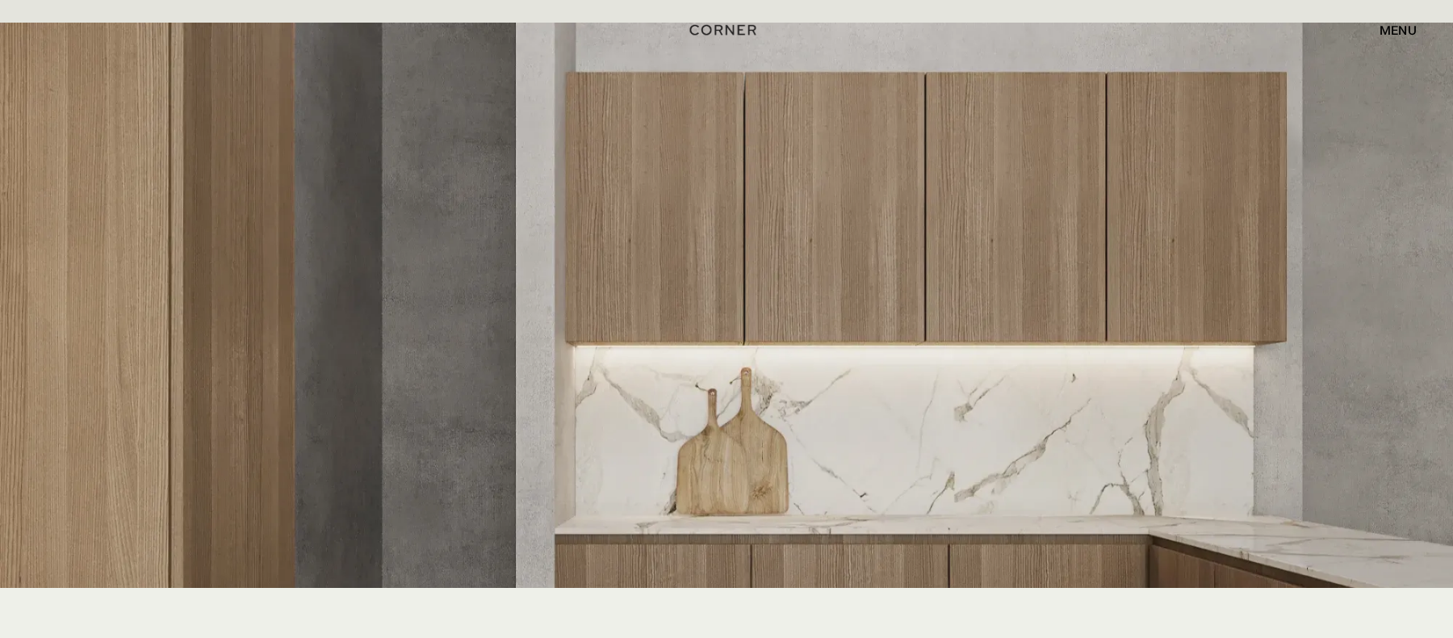
scroll to position [2997, 0]
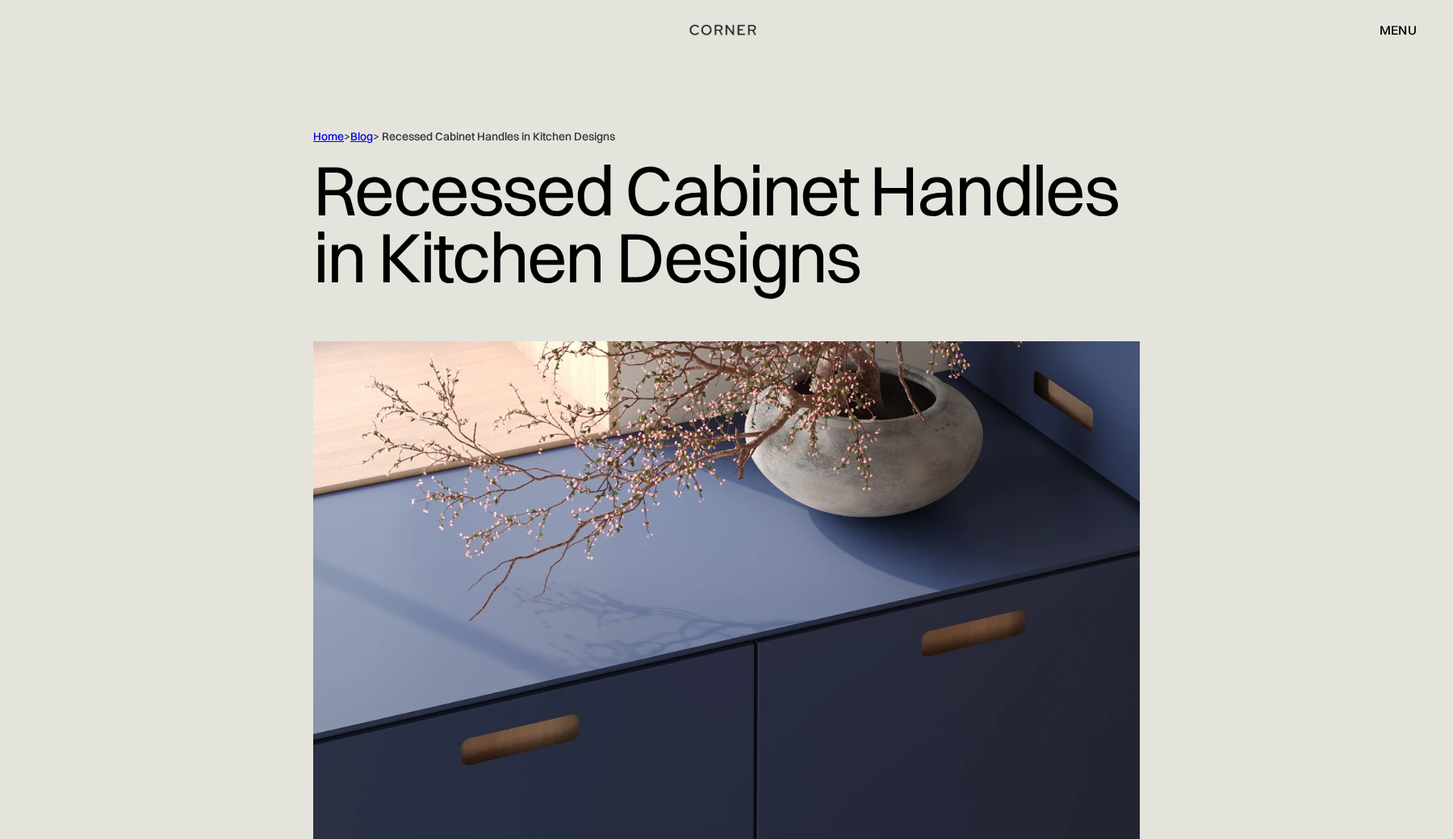
click at [1409, 36] on div "menu" at bounding box center [1397, 29] width 37 height 13
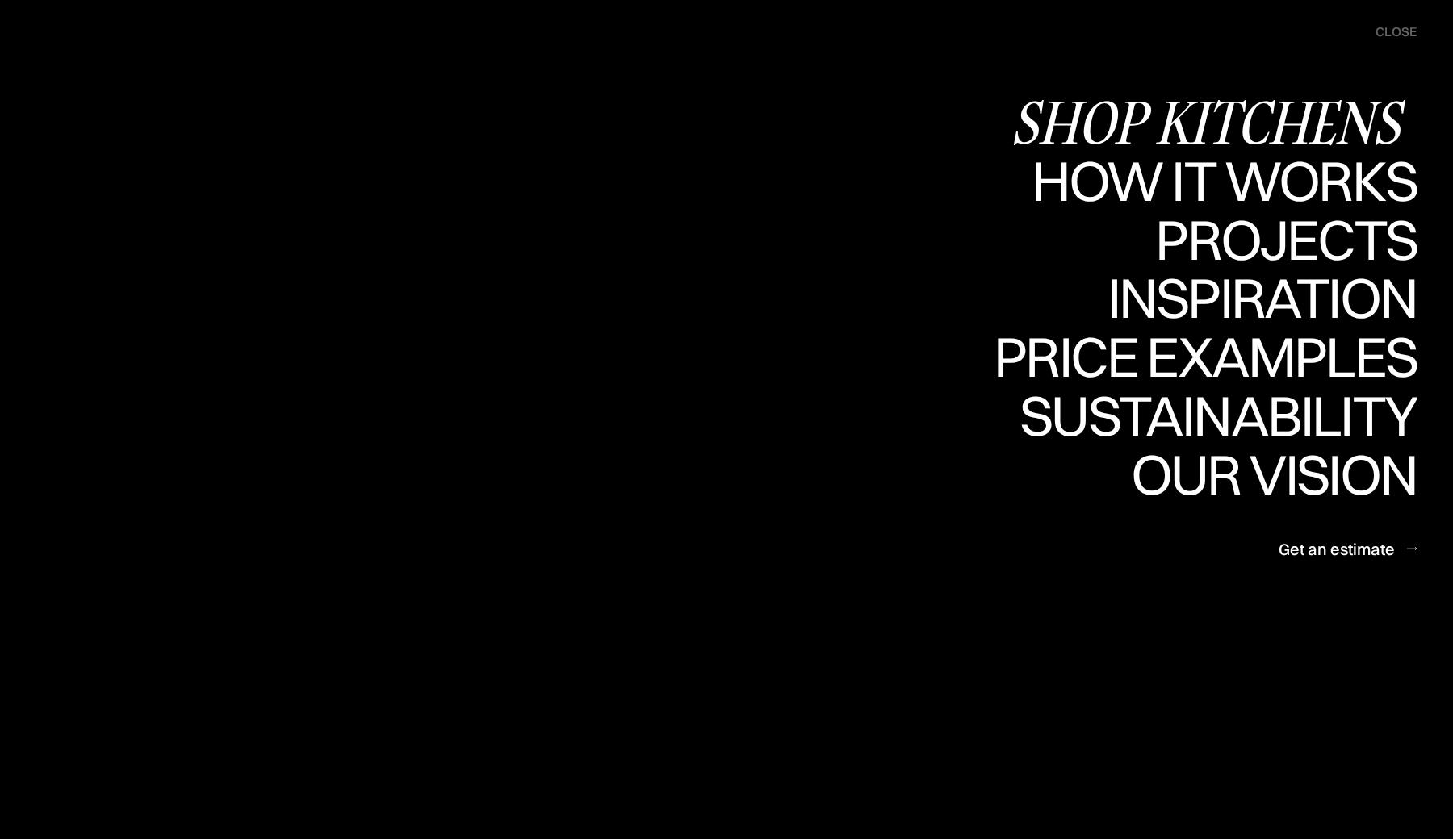
click at [1356, 117] on div "Shop Kitchens" at bounding box center [1214, 122] width 406 height 56
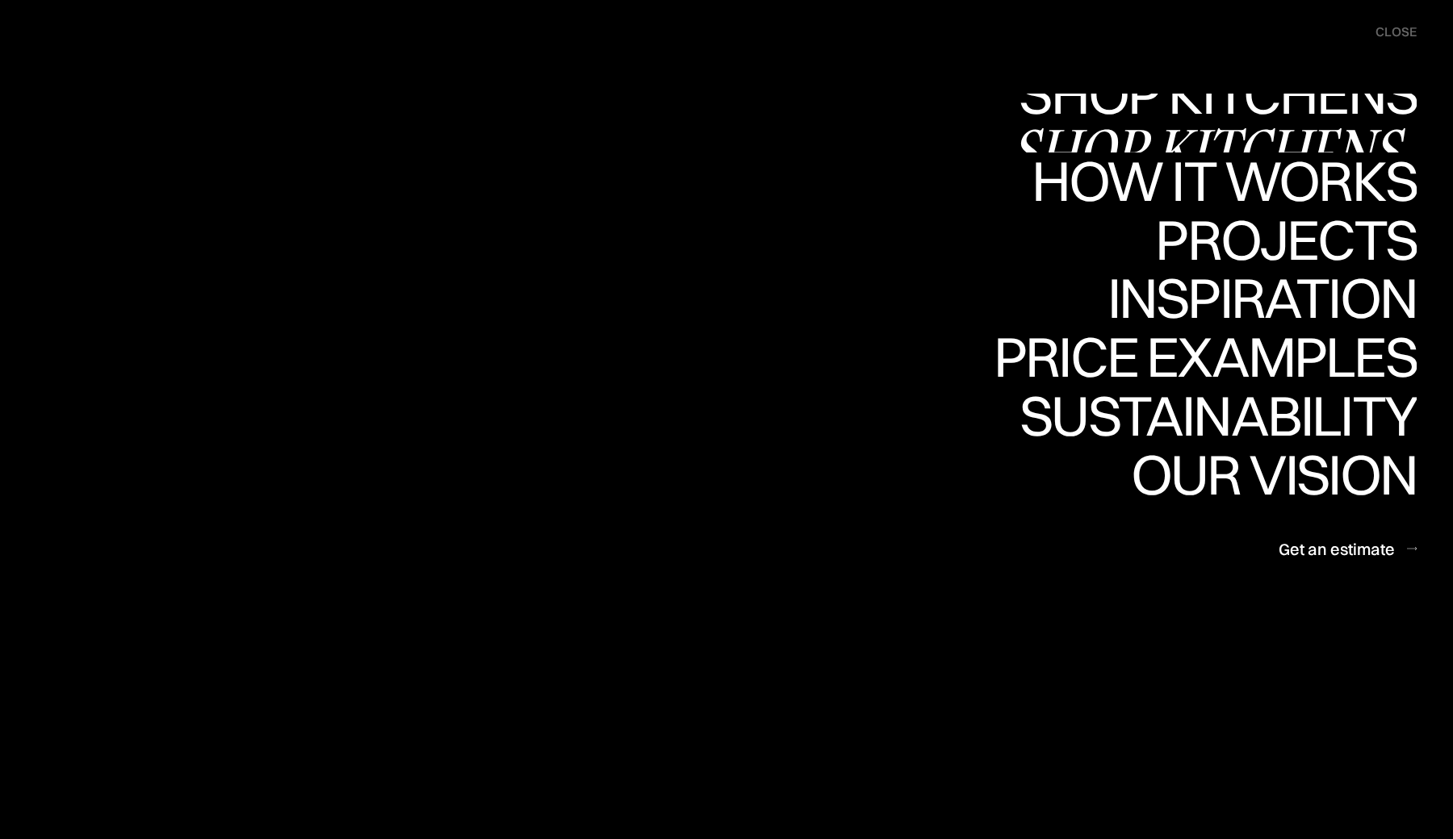
click at [1400, 34] on div "close" at bounding box center [1395, 32] width 41 height 18
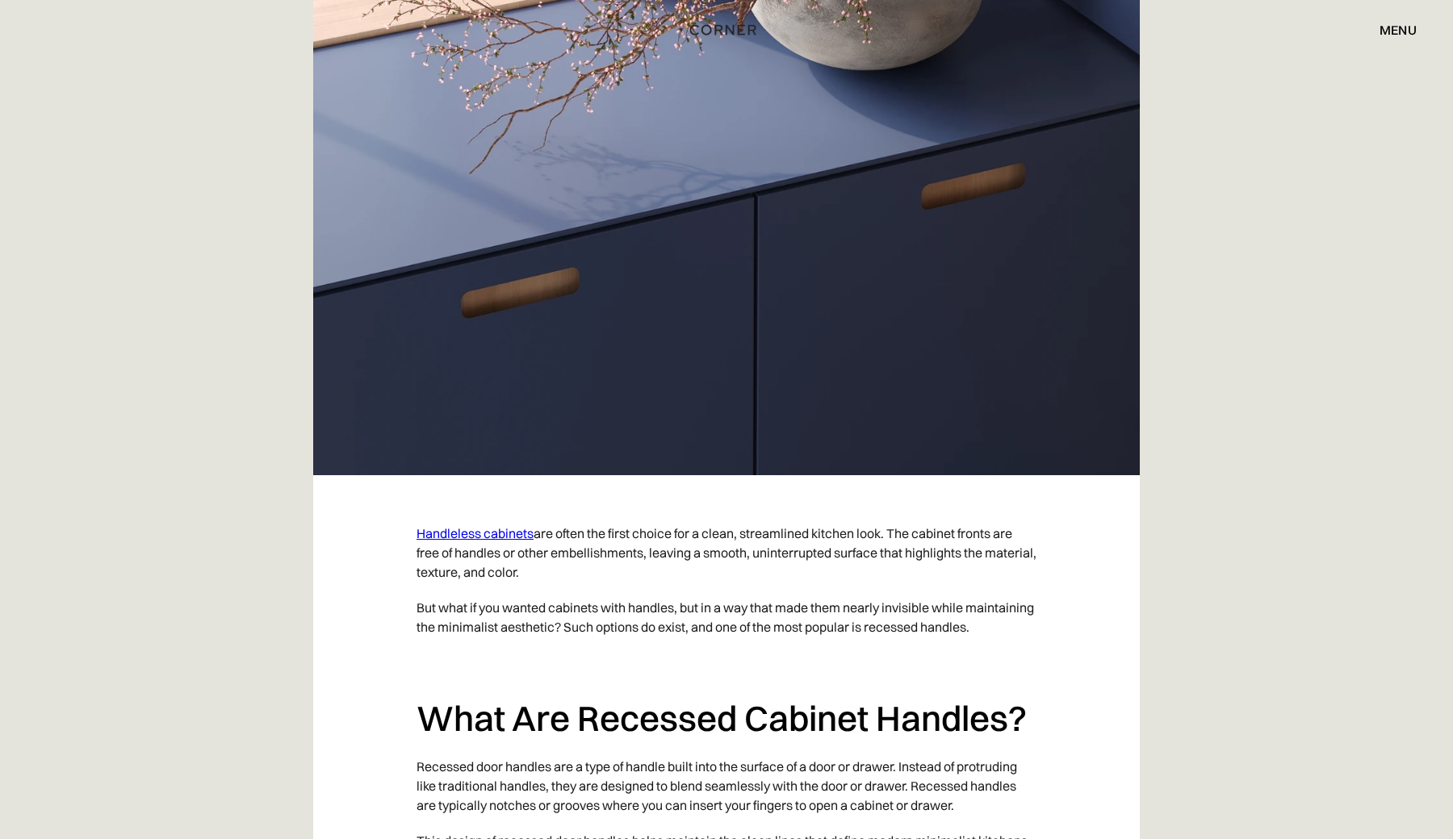
scroll to position [542, 0]
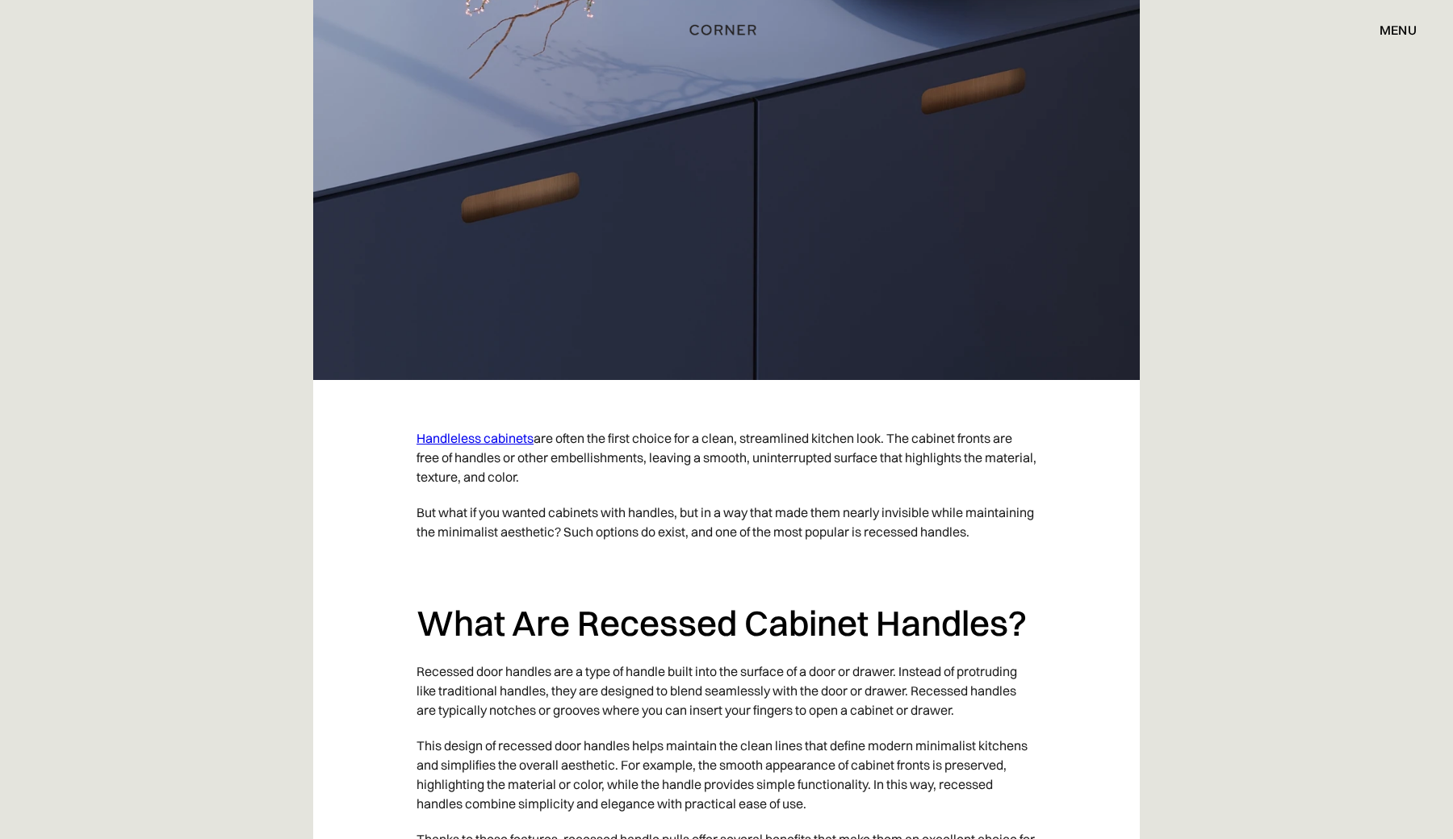
click at [484, 434] on link "Handleless cabinets" at bounding box center [474, 438] width 117 height 16
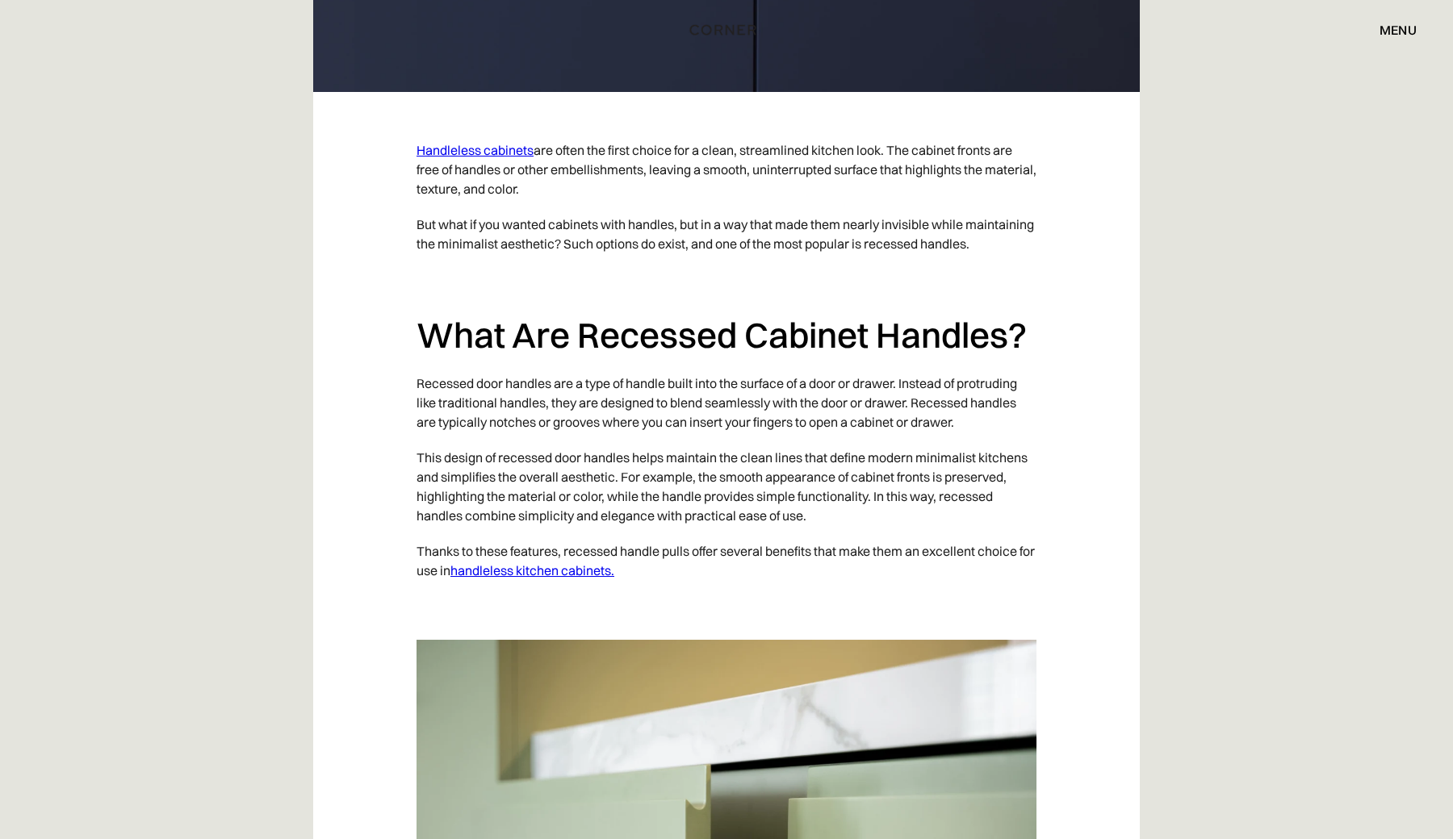
scroll to position [833, 0]
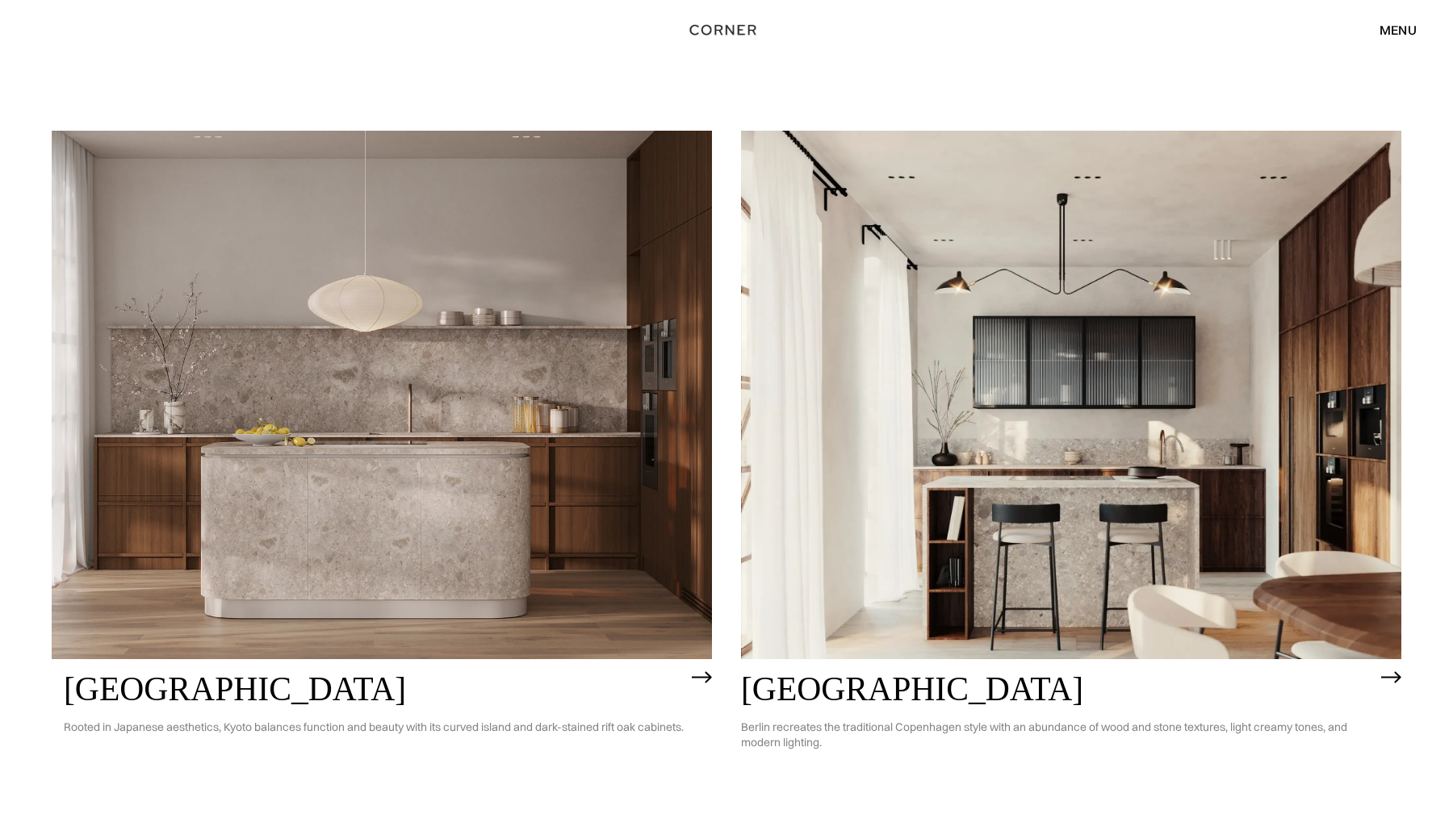
scroll to position [898, 0]
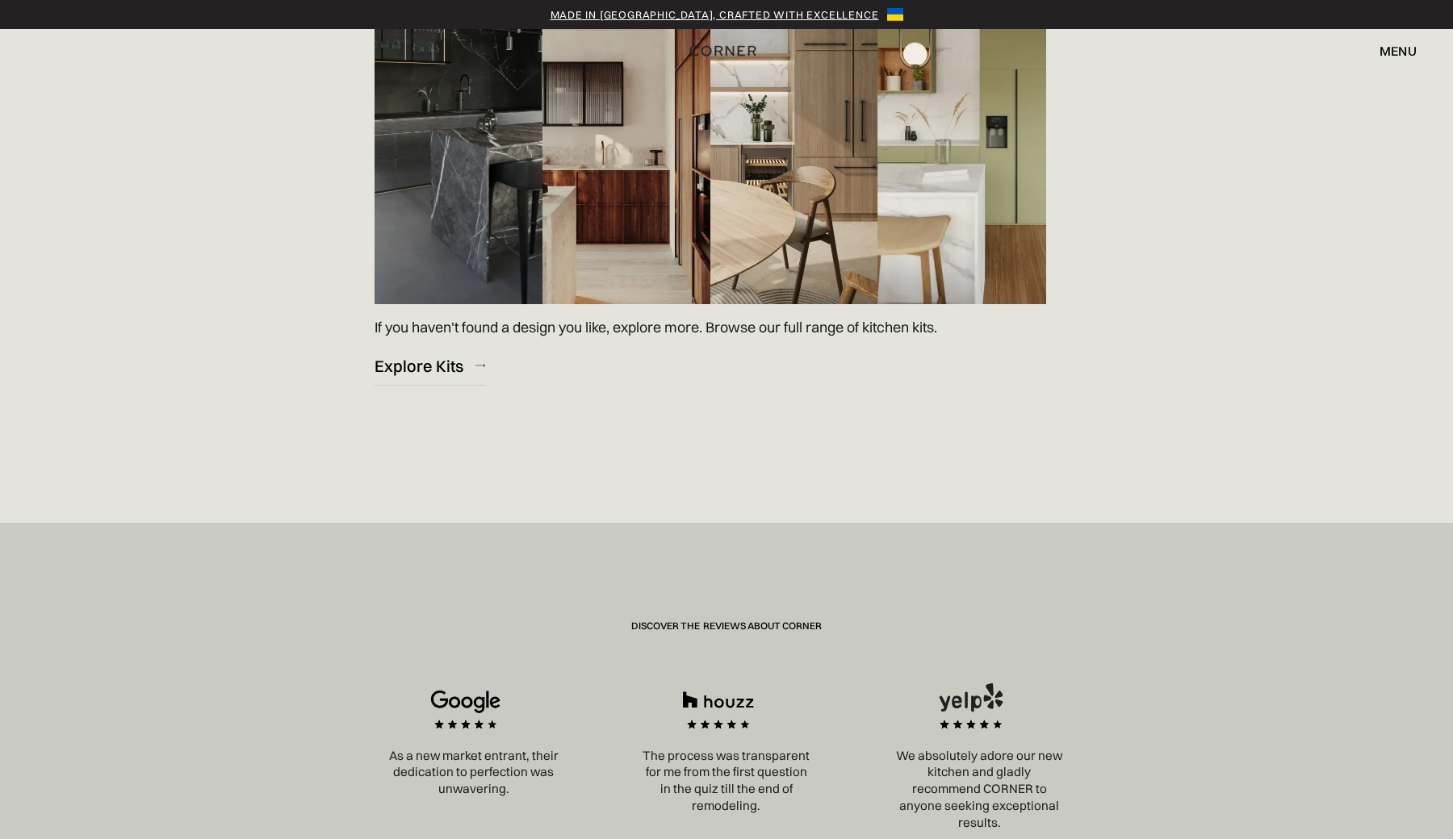
scroll to position [2601, 0]
